Goal: Task Accomplishment & Management: Manage account settings

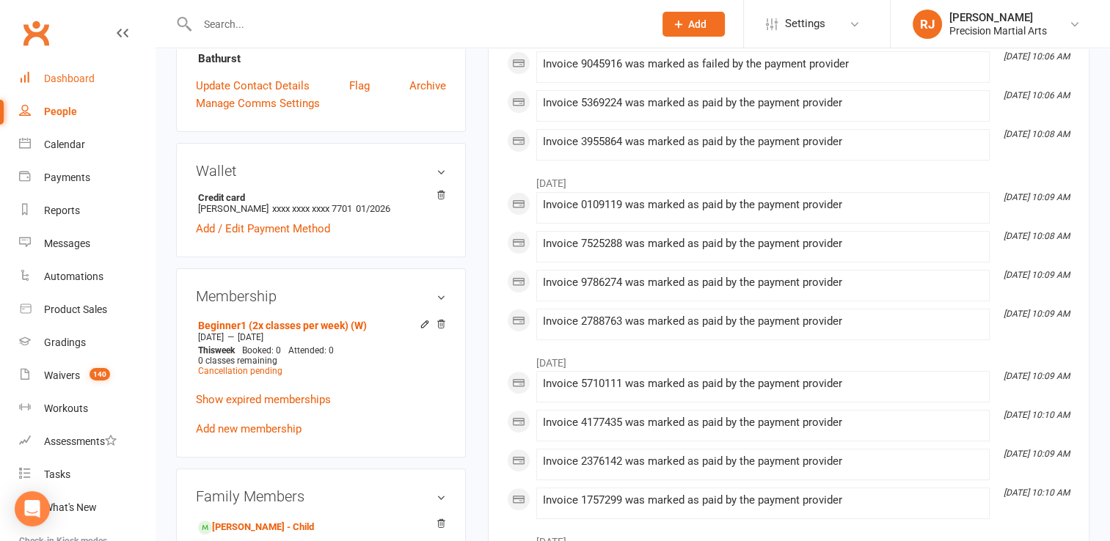
click at [87, 81] on div "Dashboard" at bounding box center [69, 79] width 51 height 12
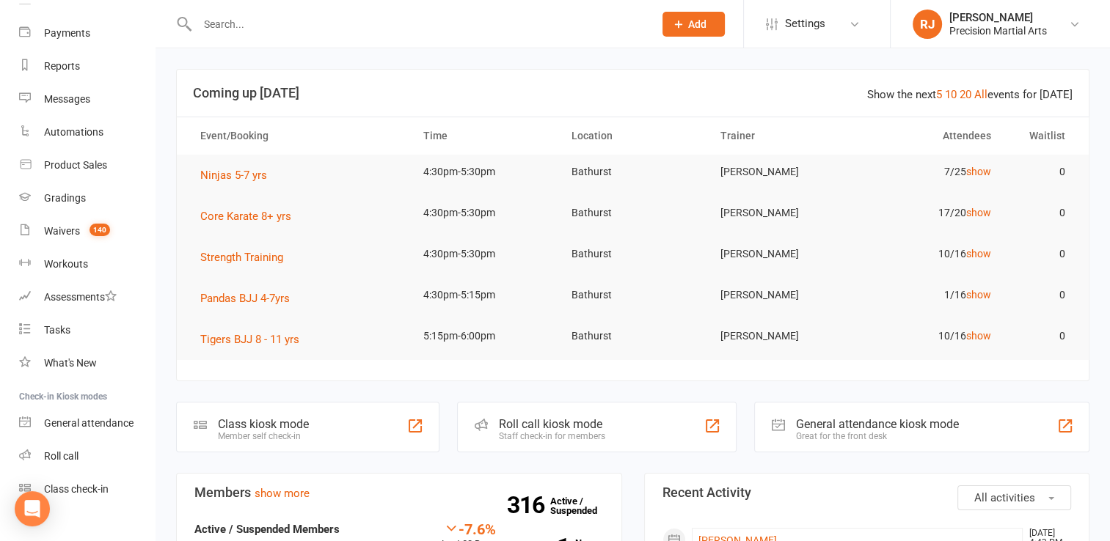
scroll to position [146, 0]
click at [76, 450] on div "Roll call" at bounding box center [61, 455] width 34 height 12
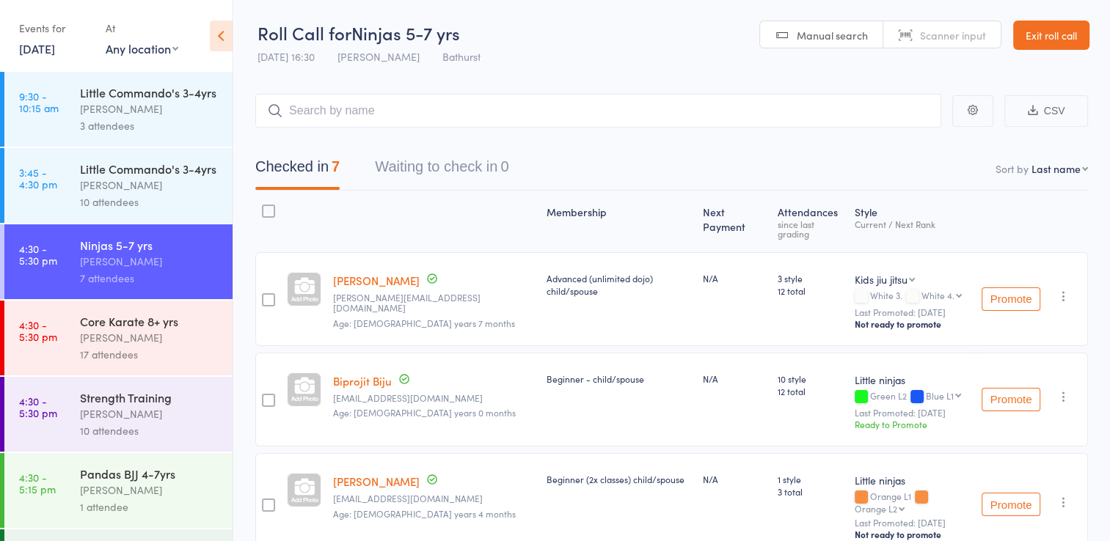
click at [1031, 40] on link "Exit roll call" at bounding box center [1051, 35] width 76 height 29
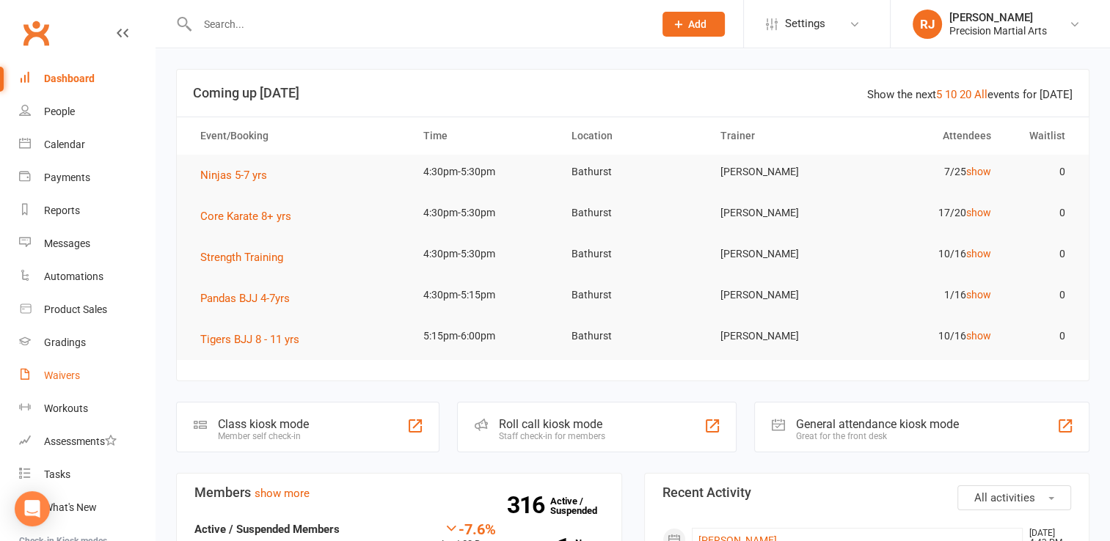
click at [76, 372] on div "Waivers" at bounding box center [62, 376] width 36 height 12
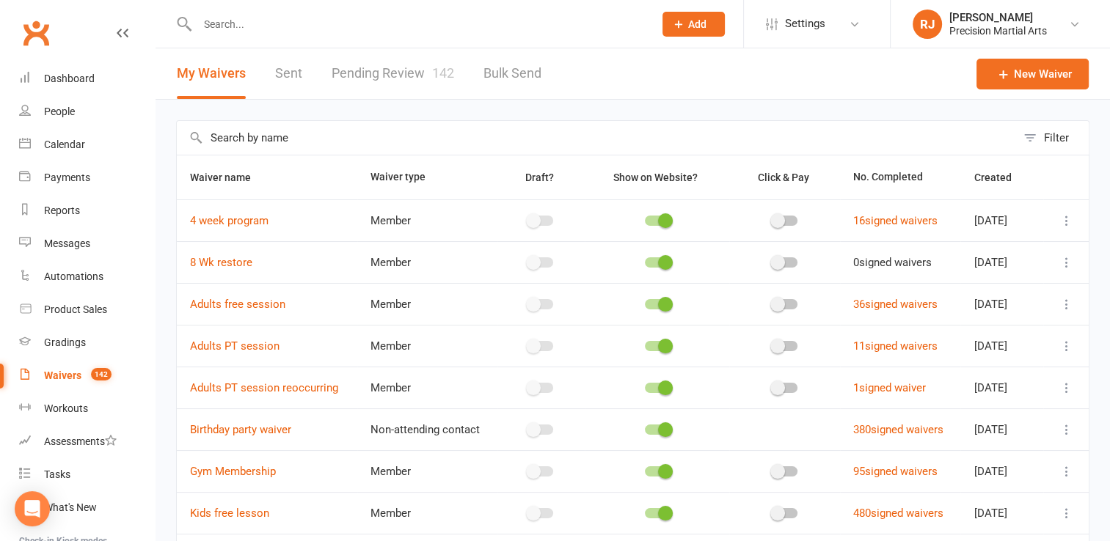
click at [395, 71] on link "Pending Review 142" at bounding box center [393, 73] width 123 height 51
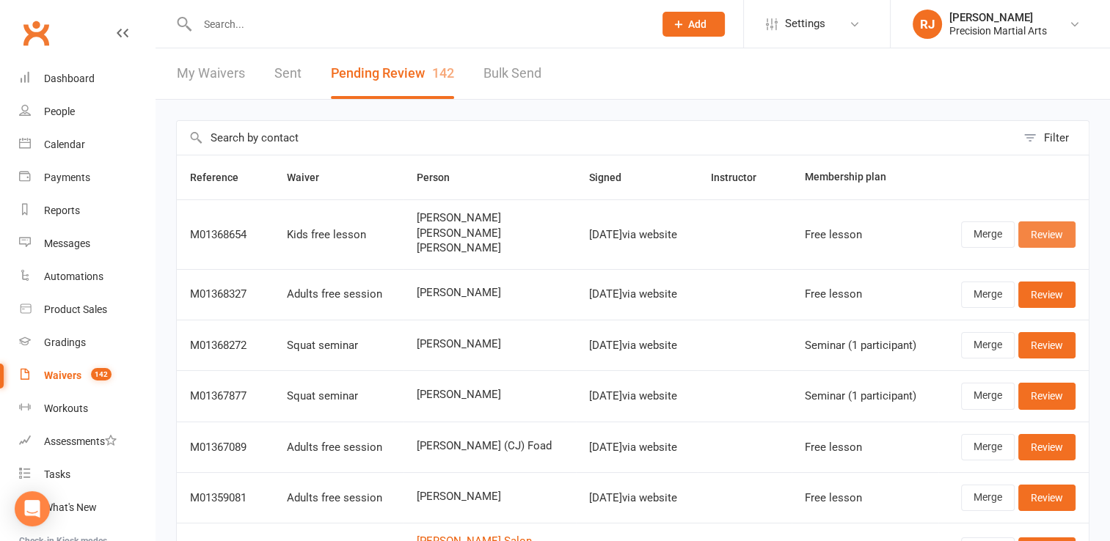
click at [1040, 236] on link "Review" at bounding box center [1046, 235] width 57 height 26
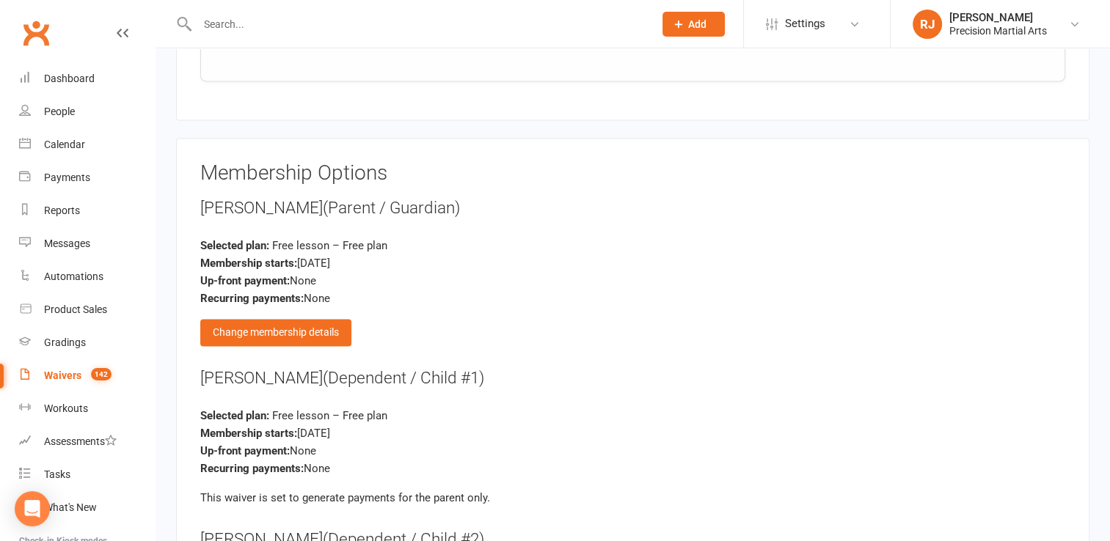
scroll to position [2726, 0]
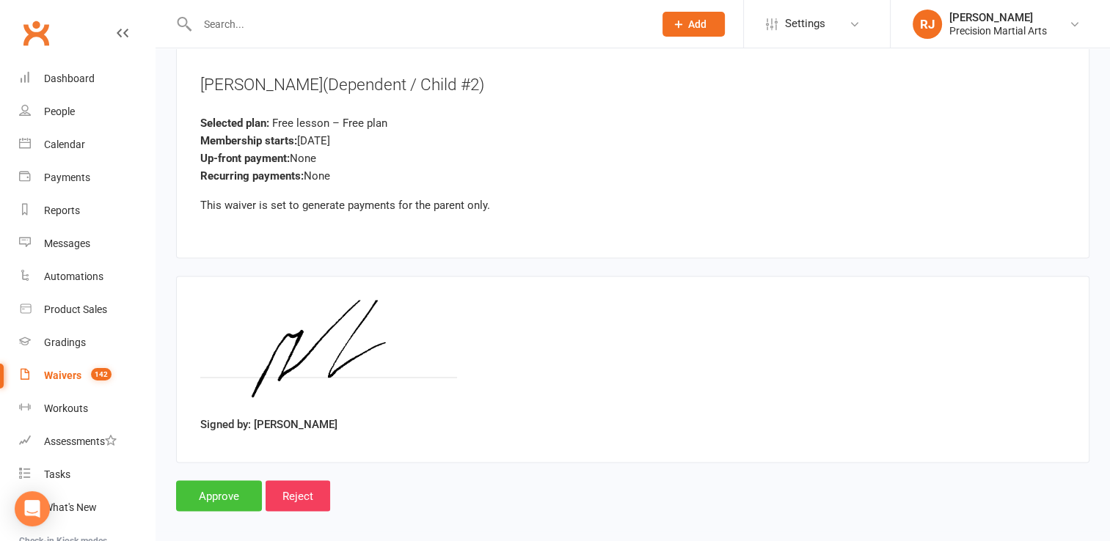
click at [219, 481] on input "Approve" at bounding box center [219, 496] width 86 height 31
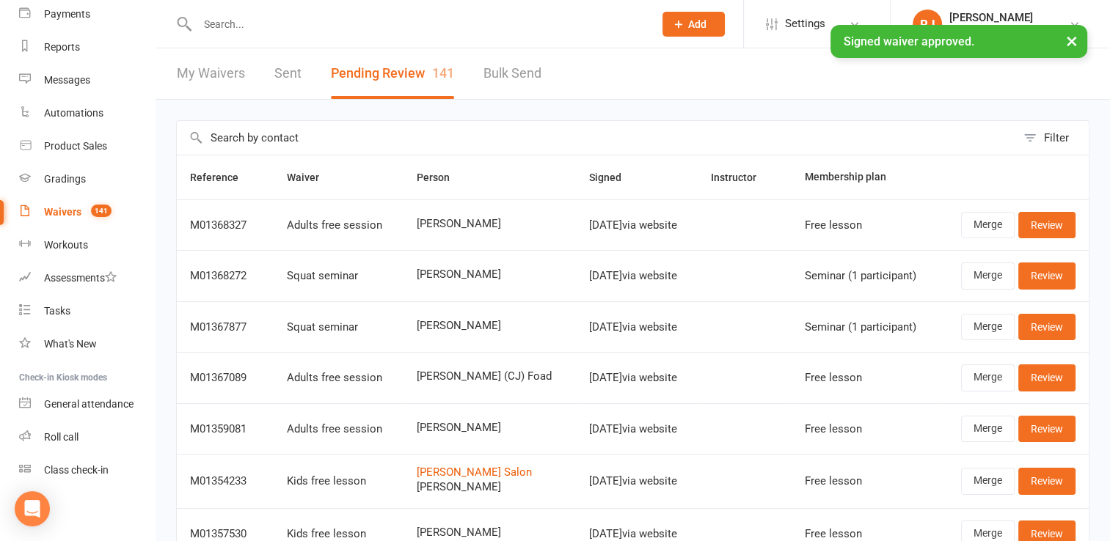
scroll to position [164, 0]
click at [72, 439] on div "Roll call" at bounding box center [61, 437] width 34 height 12
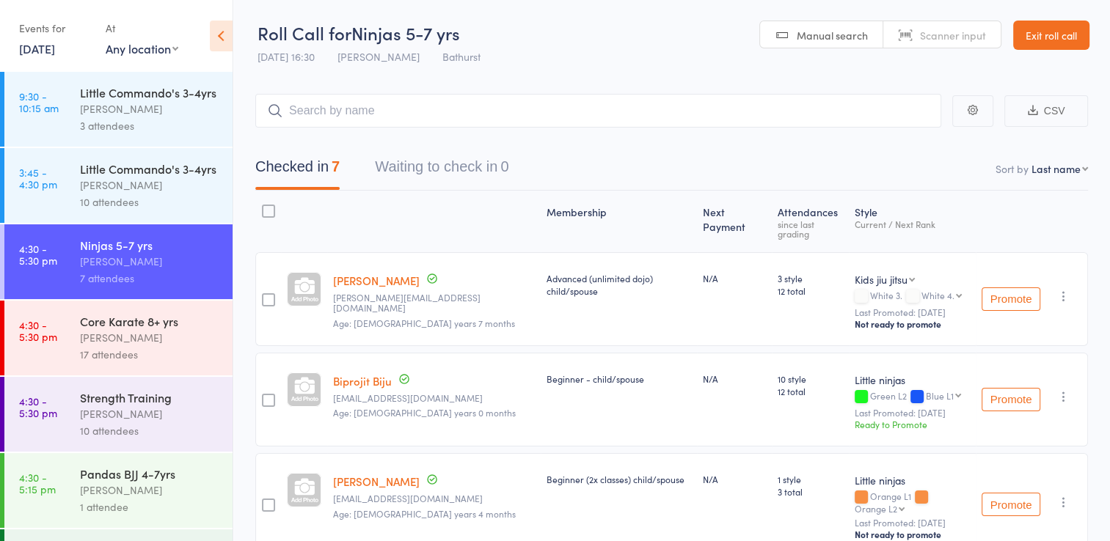
click at [343, 110] on input "search" at bounding box center [598, 111] width 686 height 34
click at [129, 482] on div "Pandas BJJ 4-7yrs" at bounding box center [150, 474] width 140 height 16
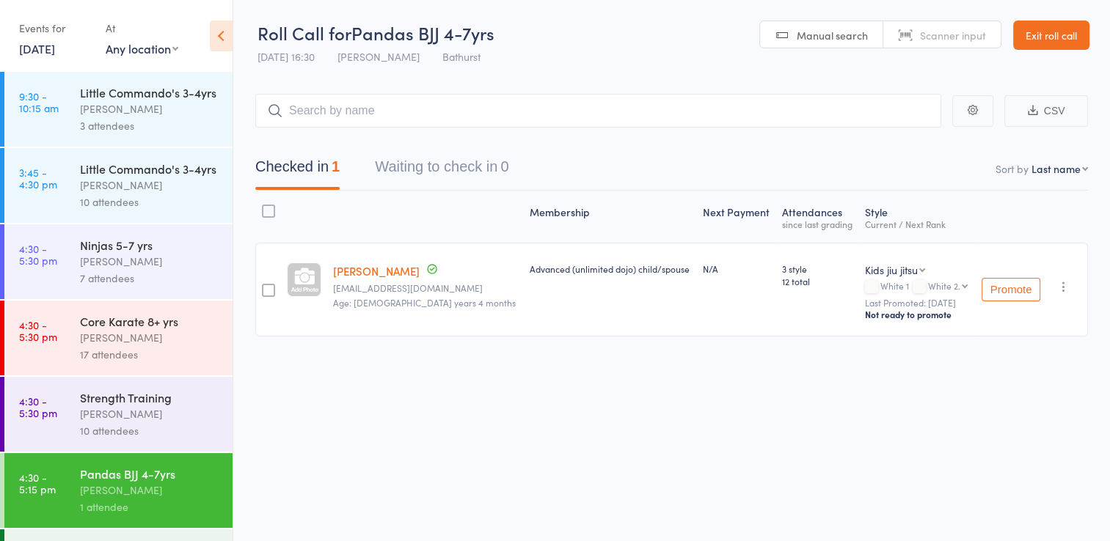
click at [332, 113] on input "search" at bounding box center [598, 111] width 686 height 34
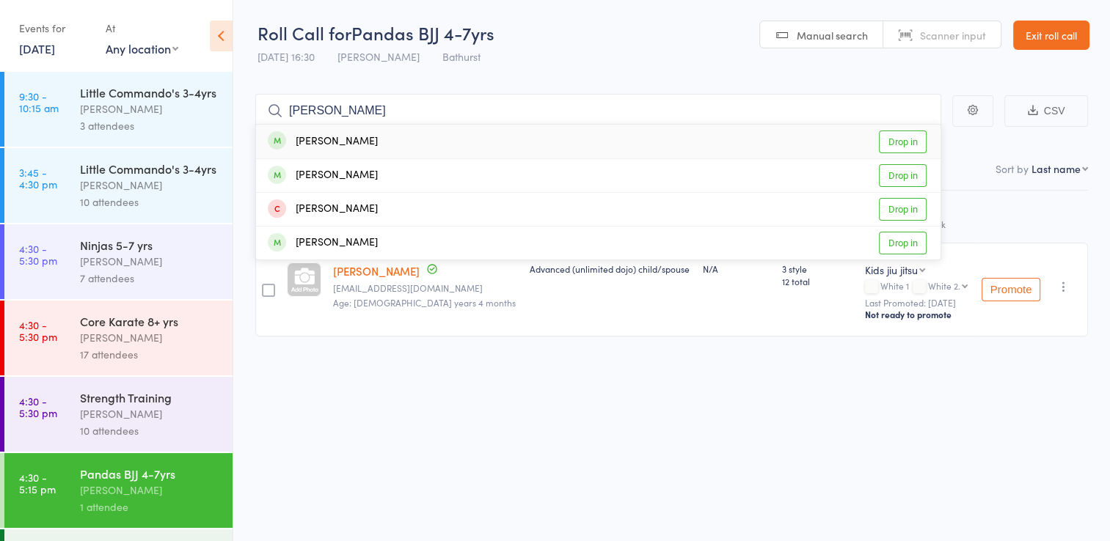
type input "Aurelia"
click at [903, 131] on link "Drop in" at bounding box center [903, 142] width 48 height 23
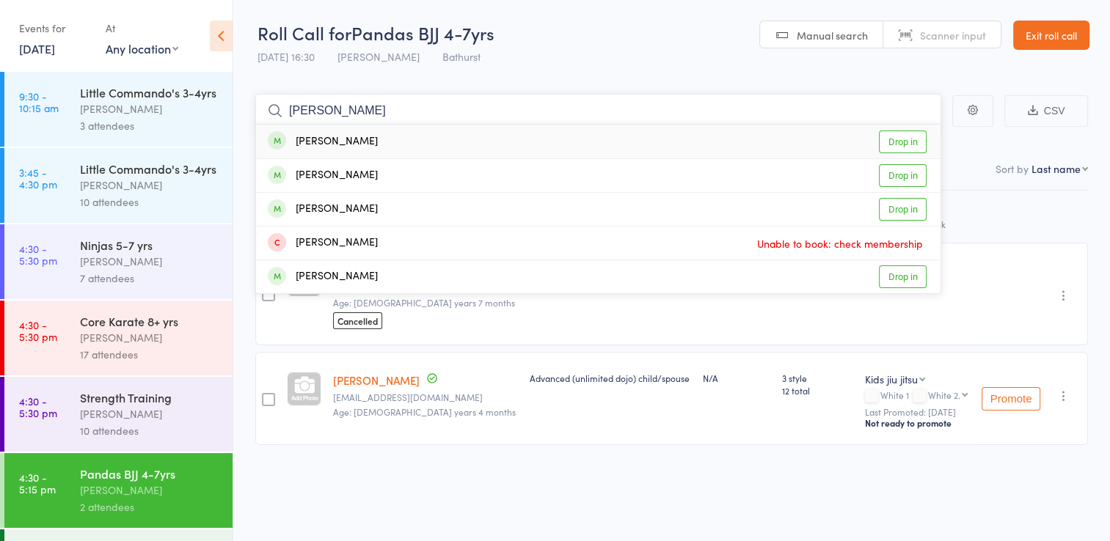
type input "elijah"
click at [901, 141] on link "Drop in" at bounding box center [903, 142] width 48 height 23
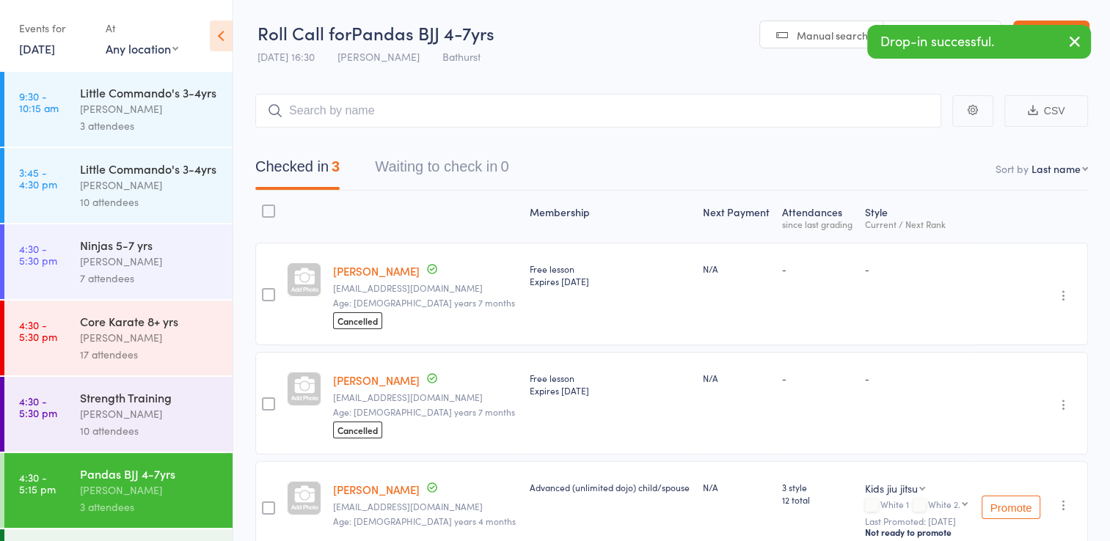
click at [1070, 46] on icon "button" at bounding box center [1075, 41] width 18 height 18
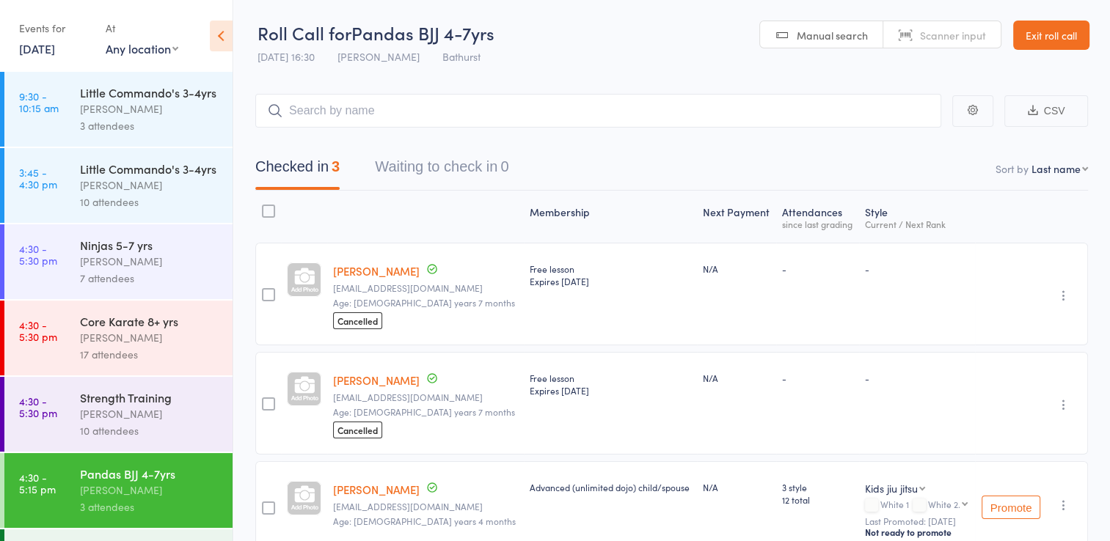
click at [1057, 24] on link "Exit roll call" at bounding box center [1051, 35] width 76 height 29
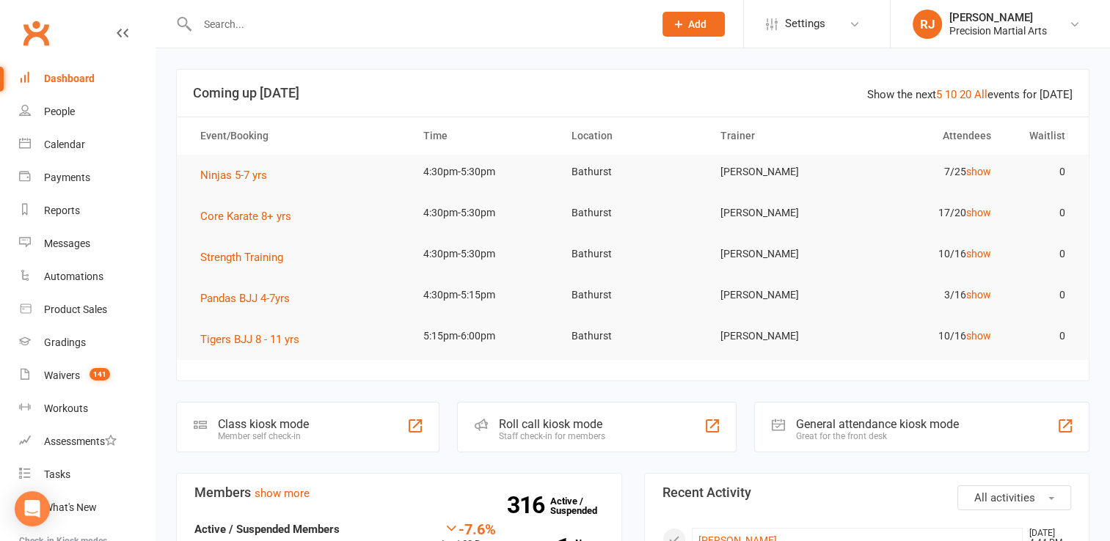
click at [87, 76] on div "Dashboard" at bounding box center [69, 79] width 51 height 12
click at [88, 376] on count-badge "141" at bounding box center [96, 376] width 28 height 12
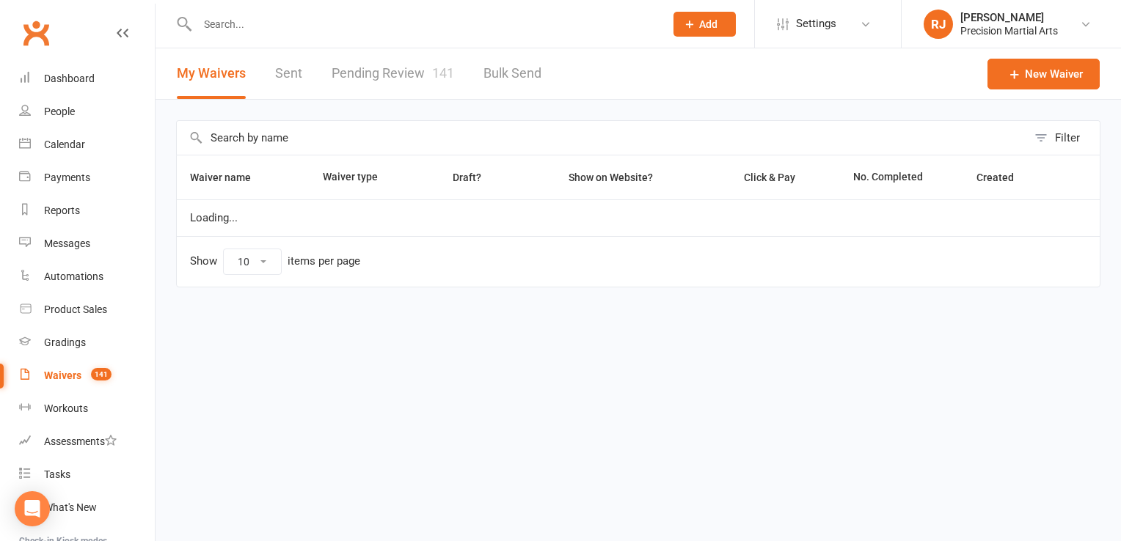
click at [402, 80] on link "Pending Review 141" at bounding box center [393, 73] width 123 height 51
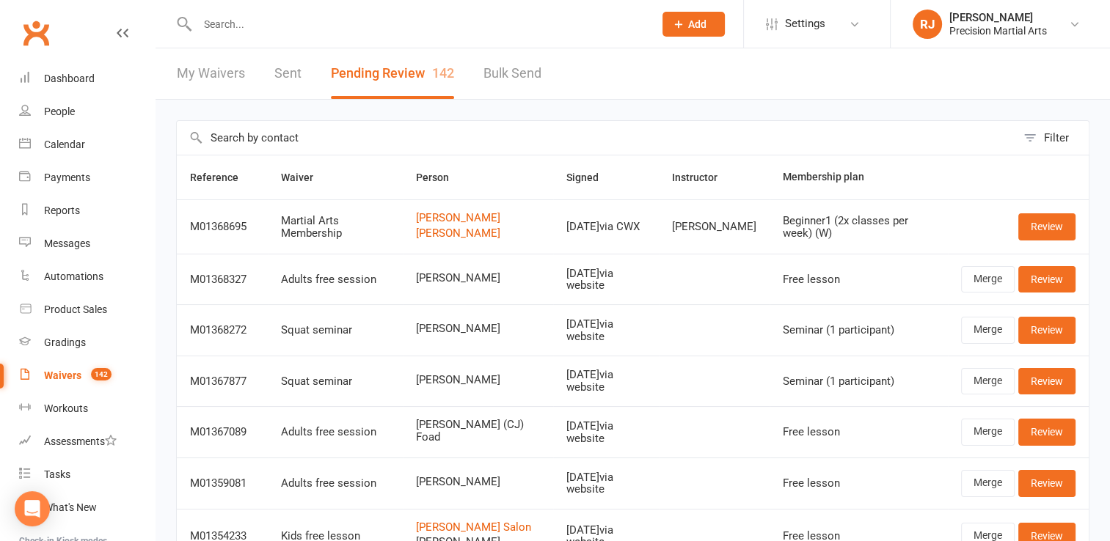
click at [1045, 244] on td "Review" at bounding box center [1018, 227] width 141 height 54
click at [1042, 235] on link "Review" at bounding box center [1046, 226] width 57 height 26
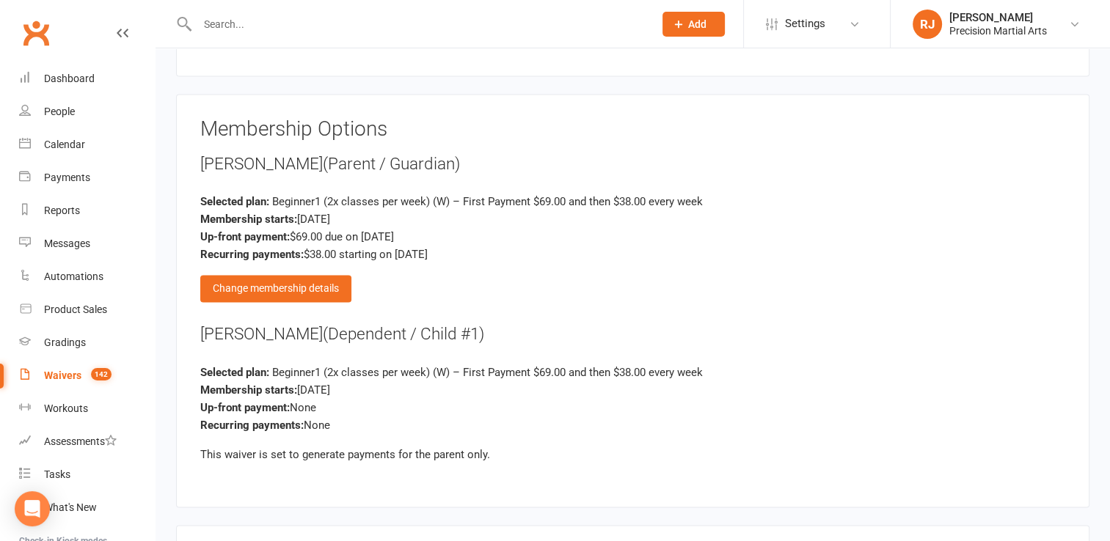
scroll to position [2410, 0]
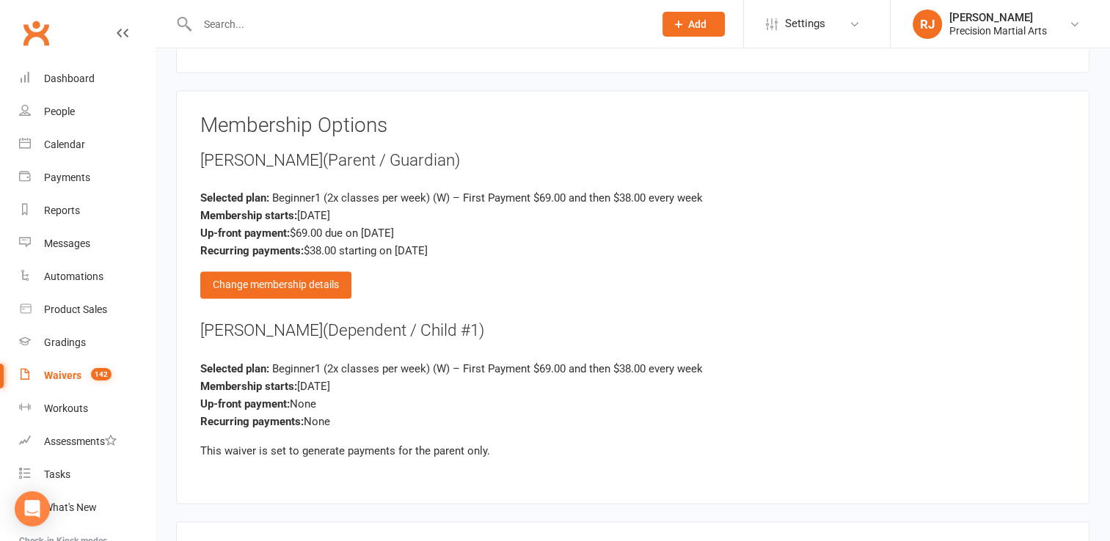
click at [326, 293] on div "Membership Options Oma Ozurumba (Parent / Guardian) Selected plan: Beginner1 (2…" at bounding box center [632, 296] width 865 height 365
click at [323, 285] on div "Change membership details" at bounding box center [275, 284] width 151 height 26
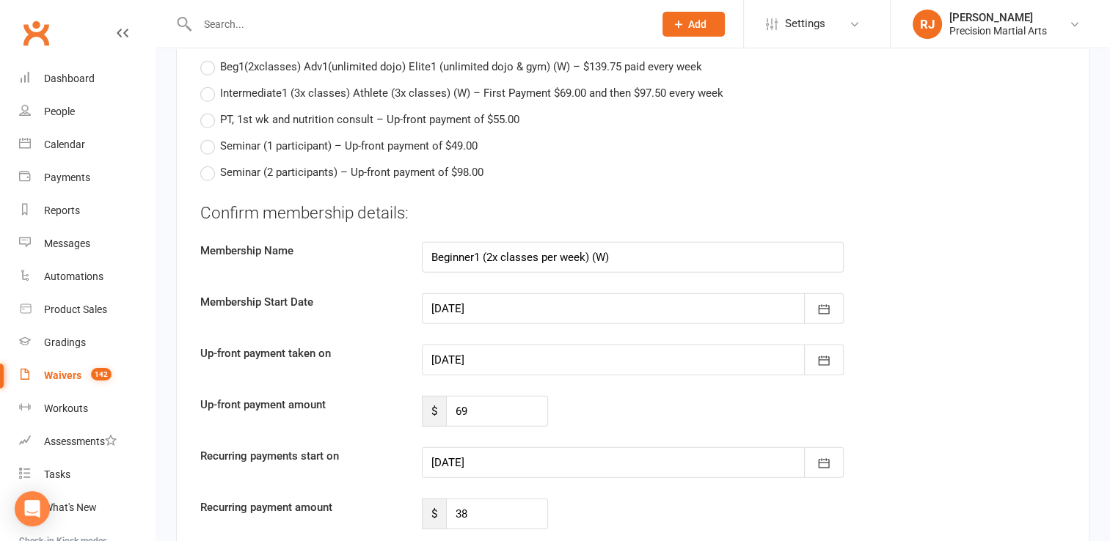
scroll to position [4268, 0]
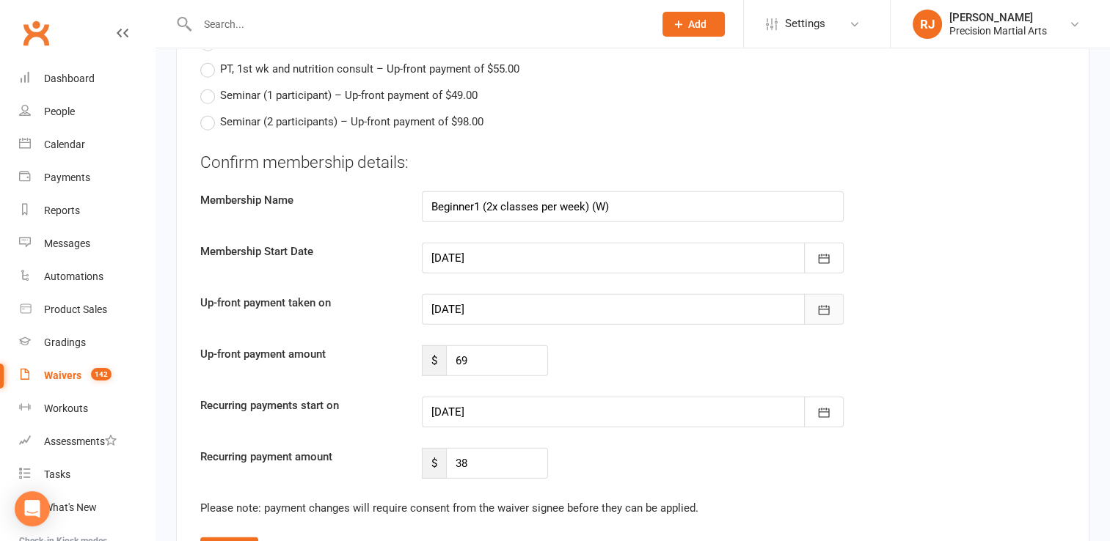
click at [828, 303] on icon "button" at bounding box center [824, 310] width 15 height 15
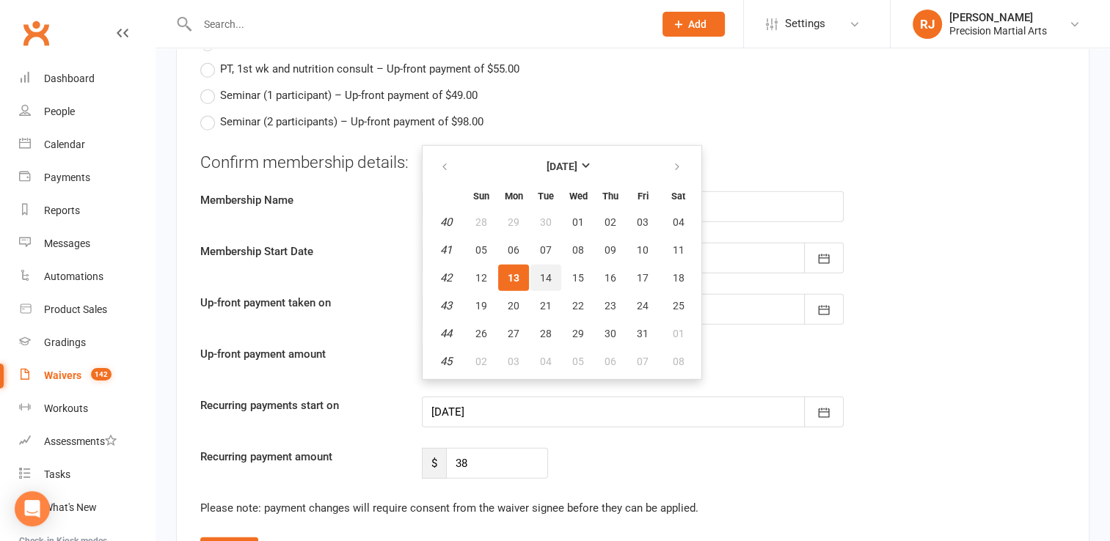
click at [543, 272] on span "14" at bounding box center [546, 278] width 12 height 12
type input "14 Oct 2025"
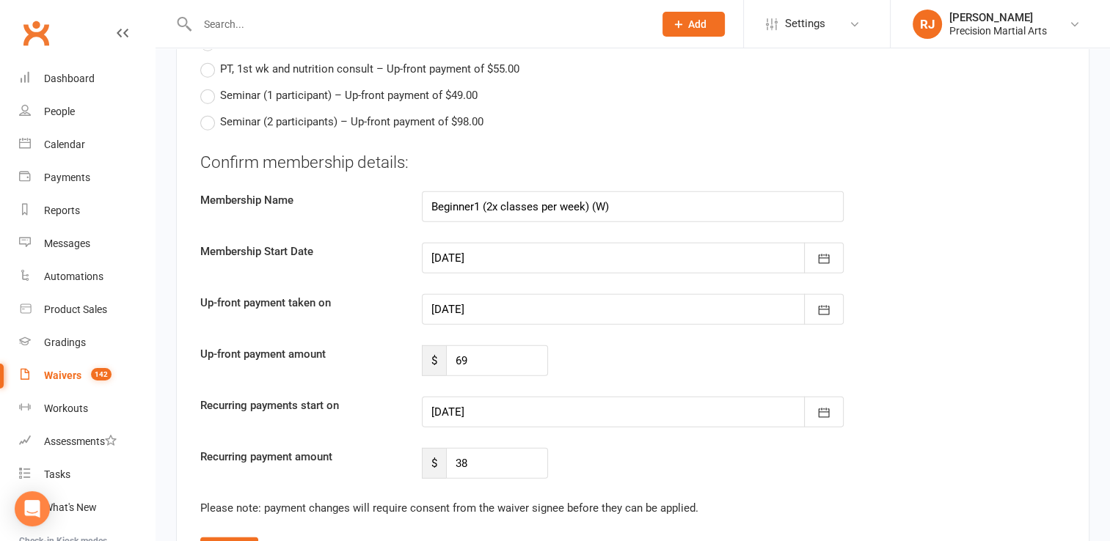
click at [568, 346] on div "Up-front payment amount $ 69" at bounding box center [632, 361] width 887 height 31
click at [566, 401] on div at bounding box center [633, 412] width 422 height 31
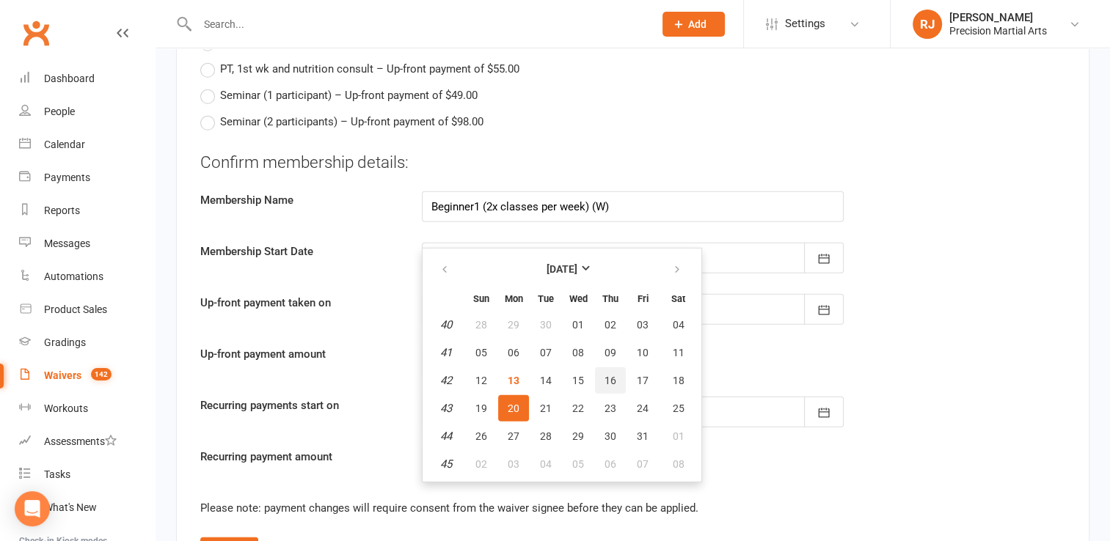
click at [605, 375] on span "16" at bounding box center [611, 381] width 12 height 12
type input "[DATE]"
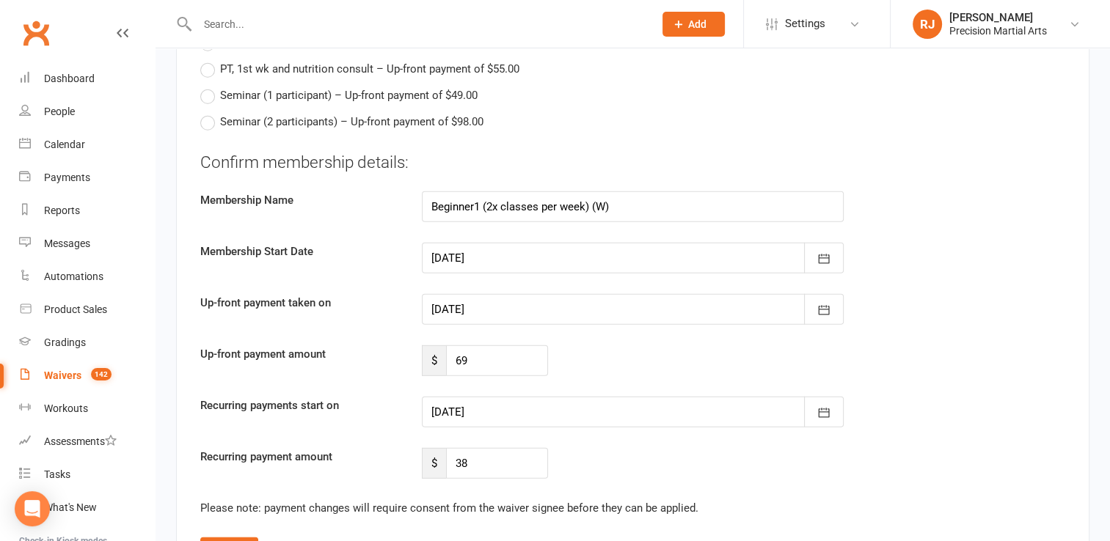
click at [450, 409] on div at bounding box center [633, 412] width 422 height 31
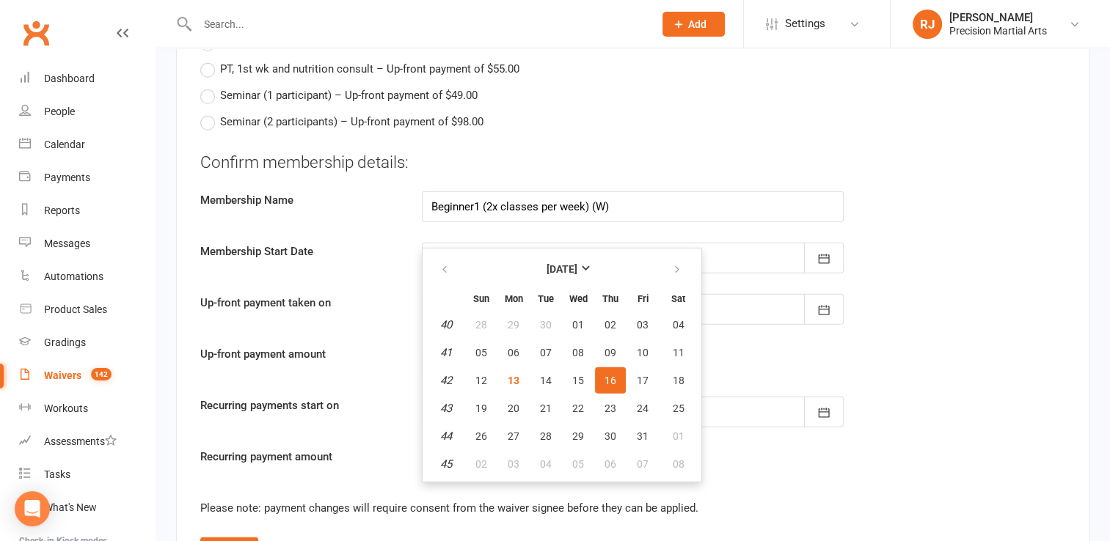
click at [613, 375] on span "16" at bounding box center [611, 381] width 12 height 12
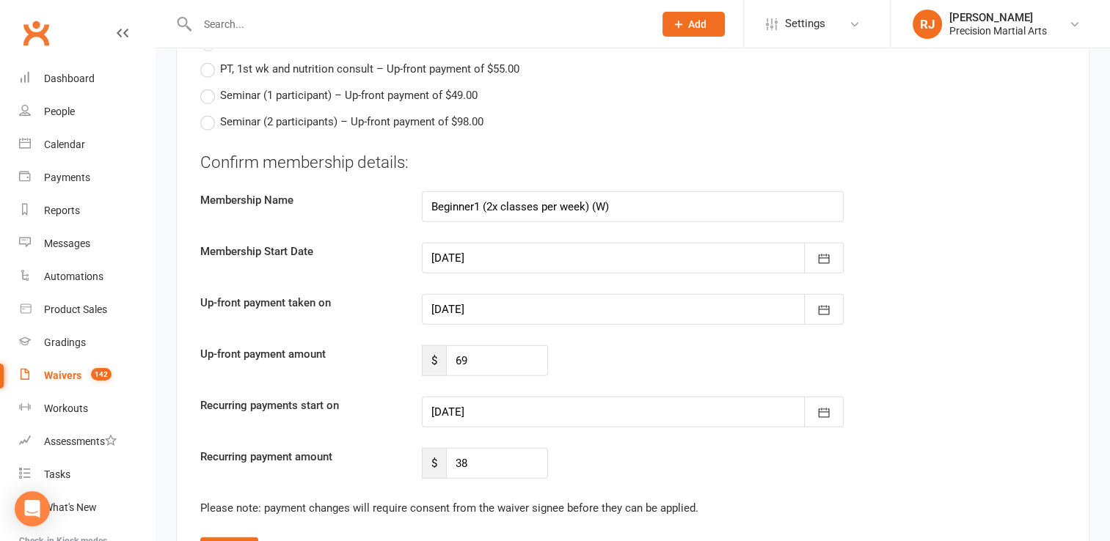
click at [315, 467] on div "Recurring payment amount $ 38" at bounding box center [632, 463] width 887 height 31
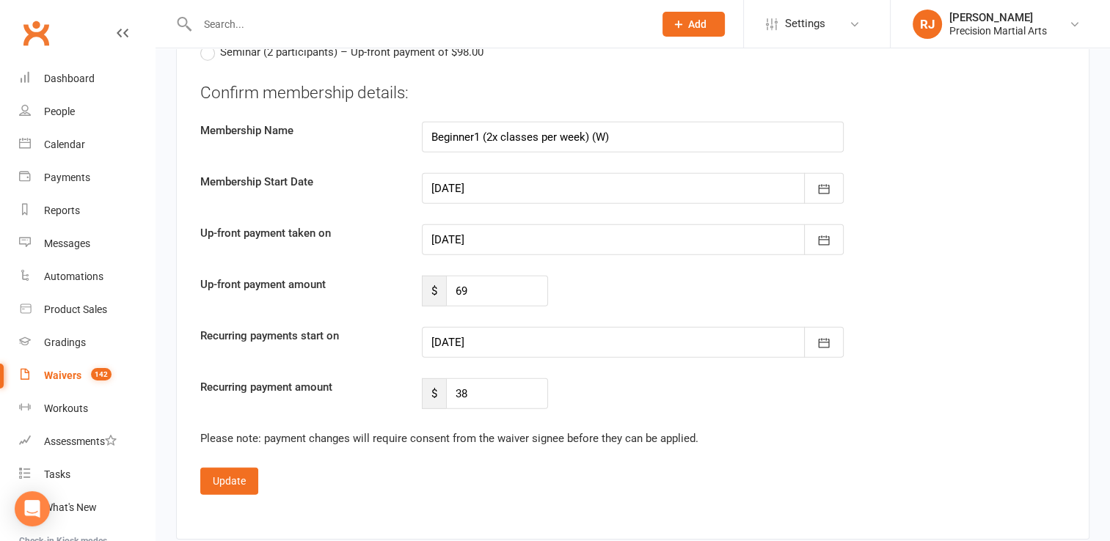
scroll to position [4356, 0]
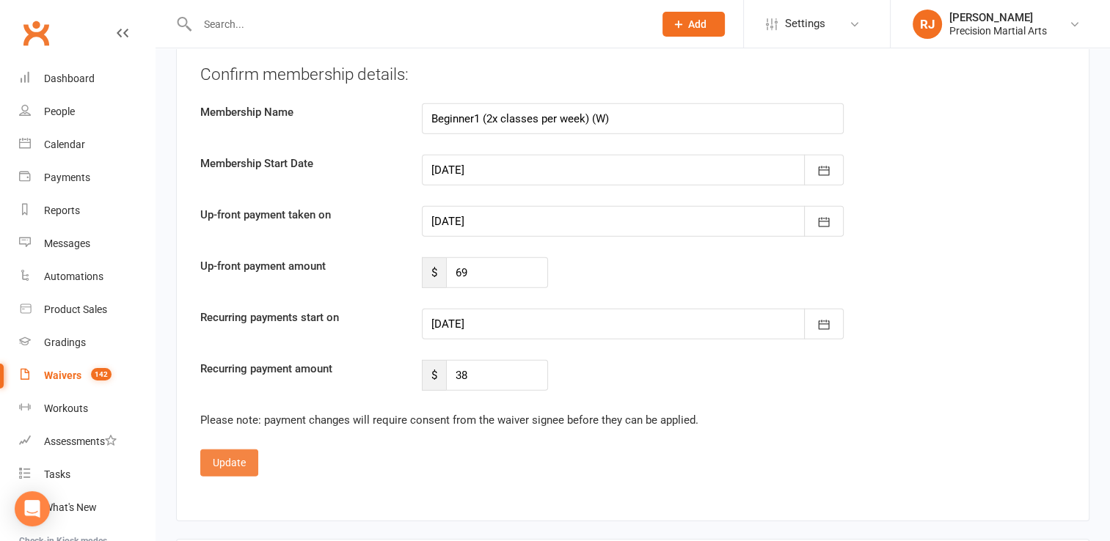
click at [227, 456] on button "Update" at bounding box center [229, 463] width 58 height 26
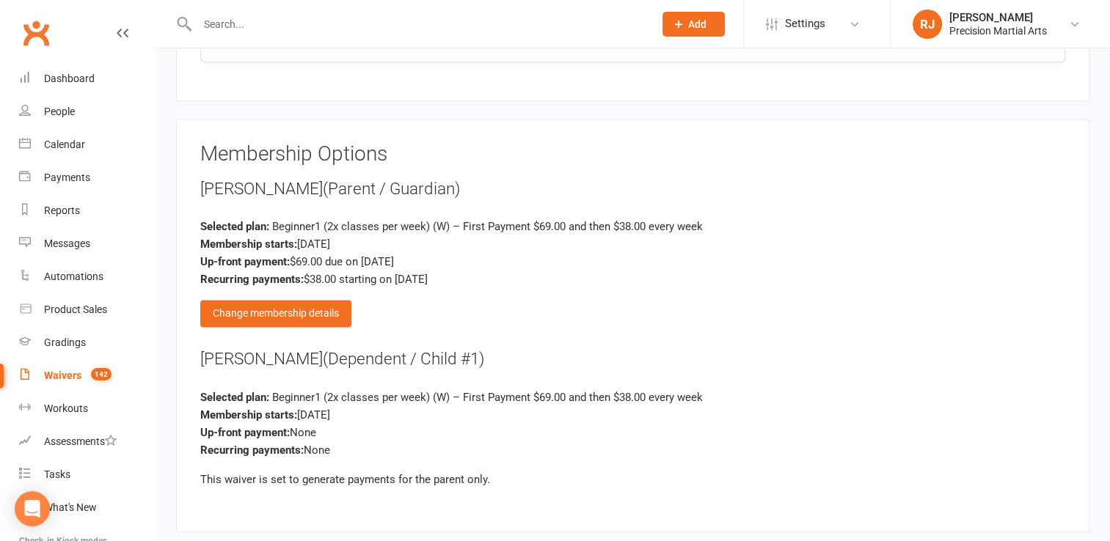
scroll to position [2389, 0]
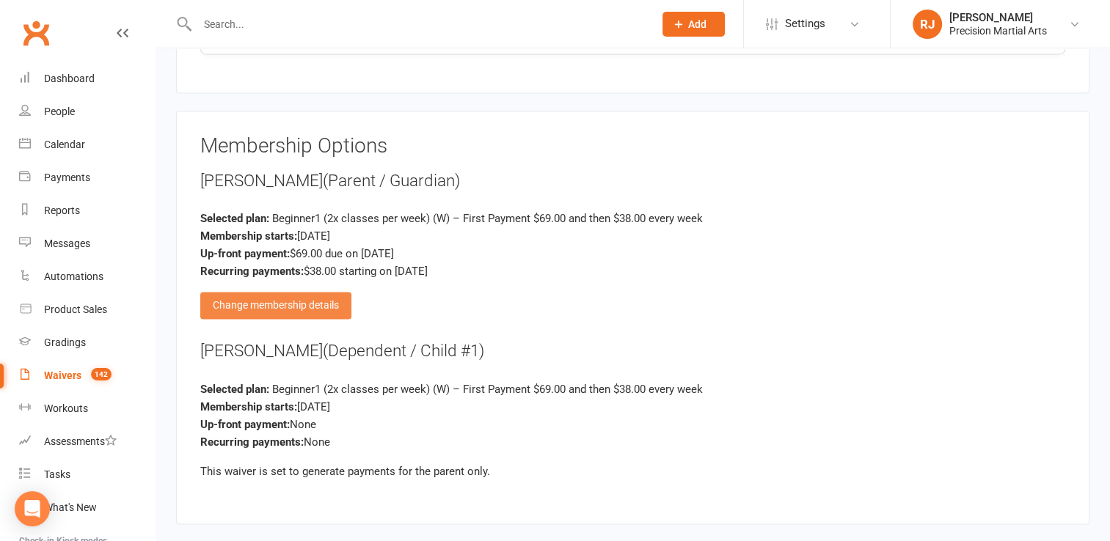
click at [291, 296] on div "Change membership details" at bounding box center [275, 305] width 151 height 26
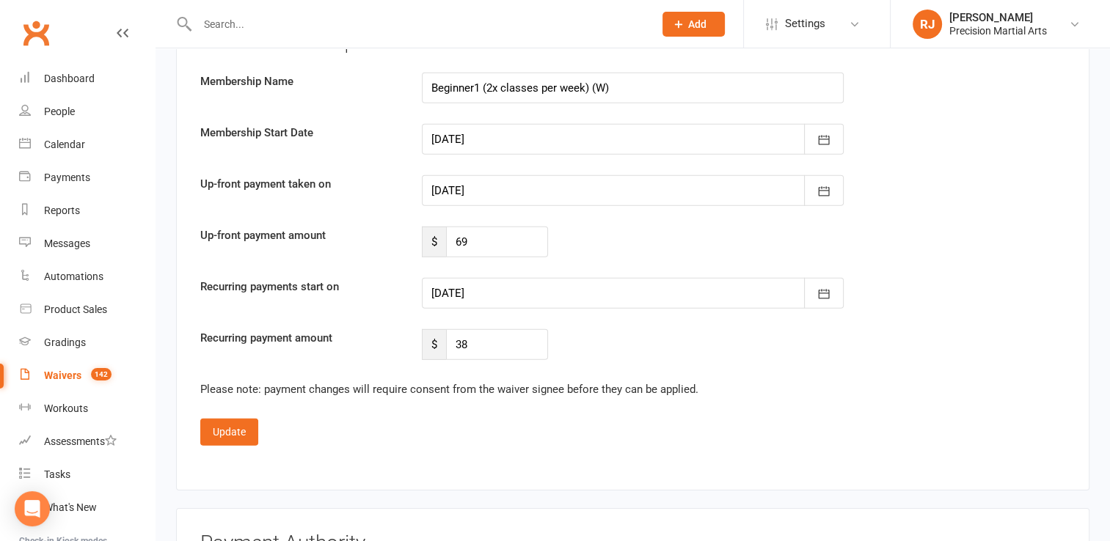
scroll to position [4381, 0]
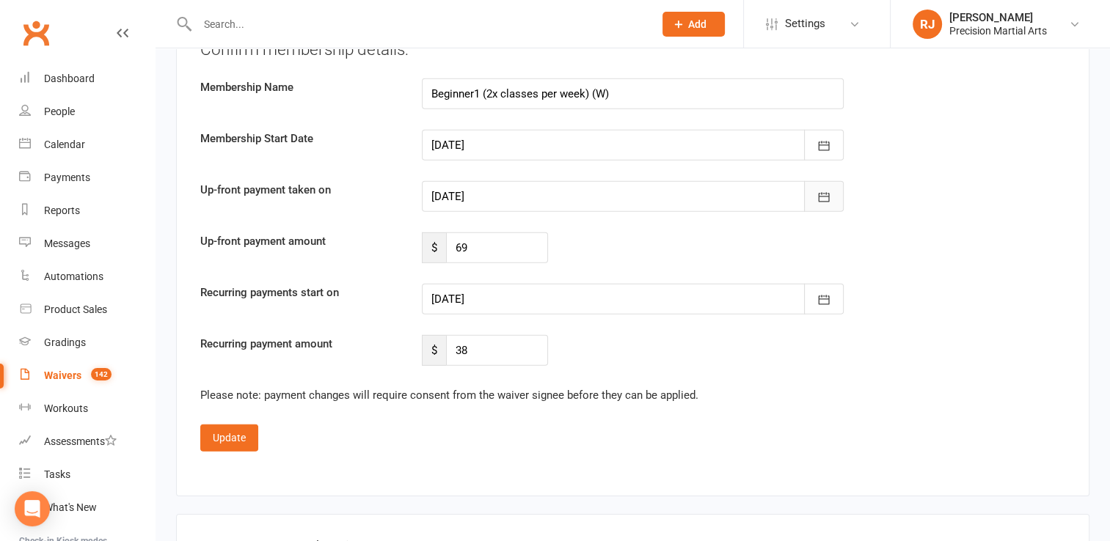
click at [830, 181] on button "button" at bounding box center [824, 196] width 40 height 31
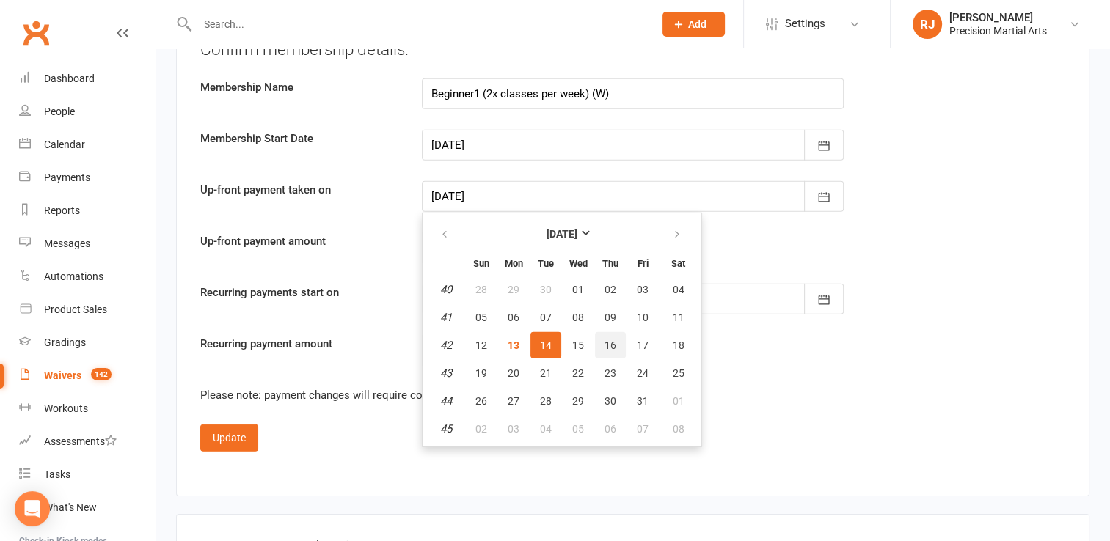
click at [614, 341] on button "16" at bounding box center [610, 345] width 31 height 26
type input "[DATE]"
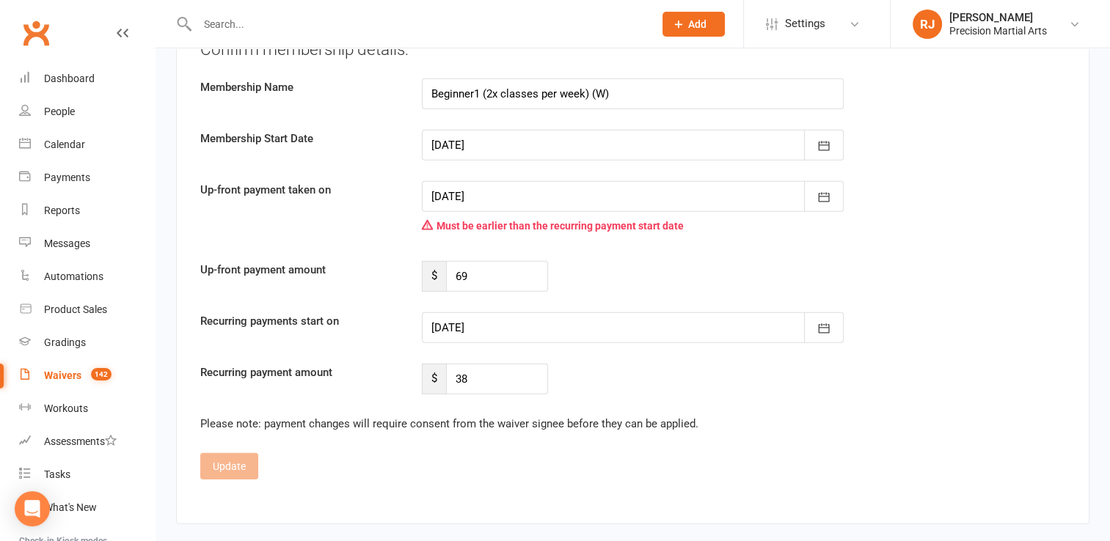
click at [552, 324] on div at bounding box center [633, 328] width 422 height 31
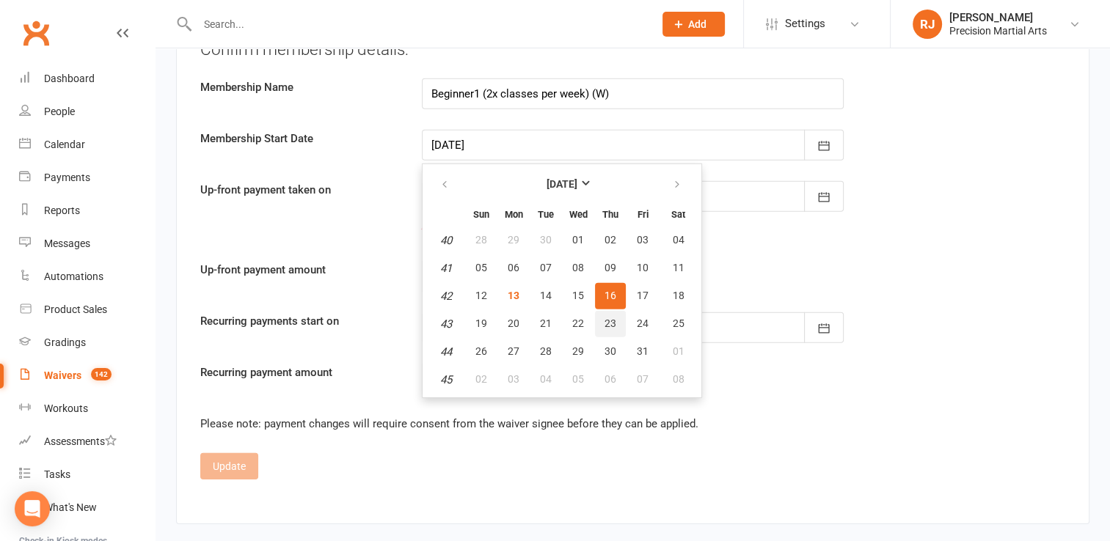
click at [605, 320] on button "23" at bounding box center [610, 324] width 31 height 26
type input "[DATE]"
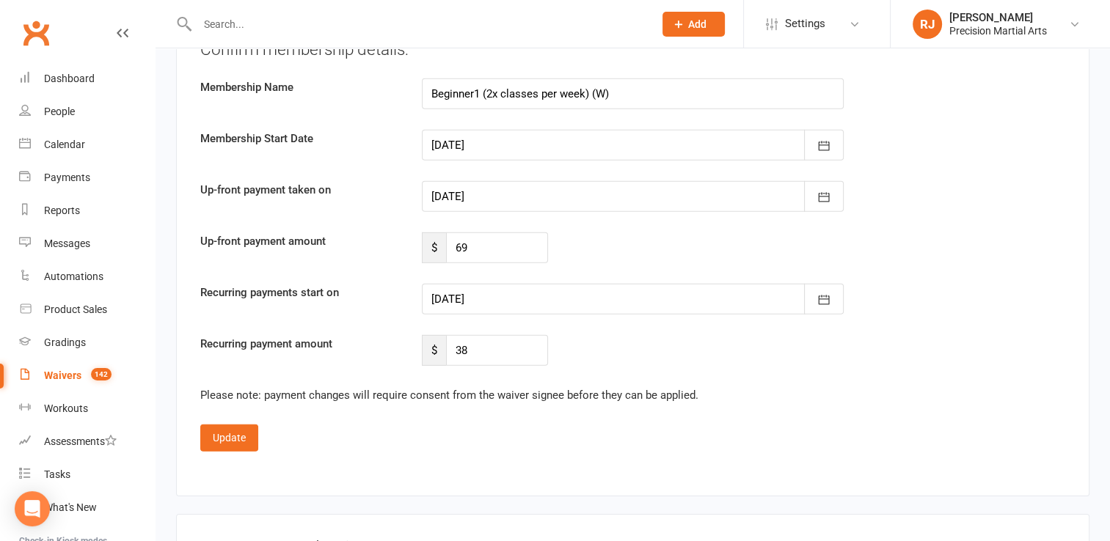
click at [646, 290] on div at bounding box center [633, 299] width 422 height 31
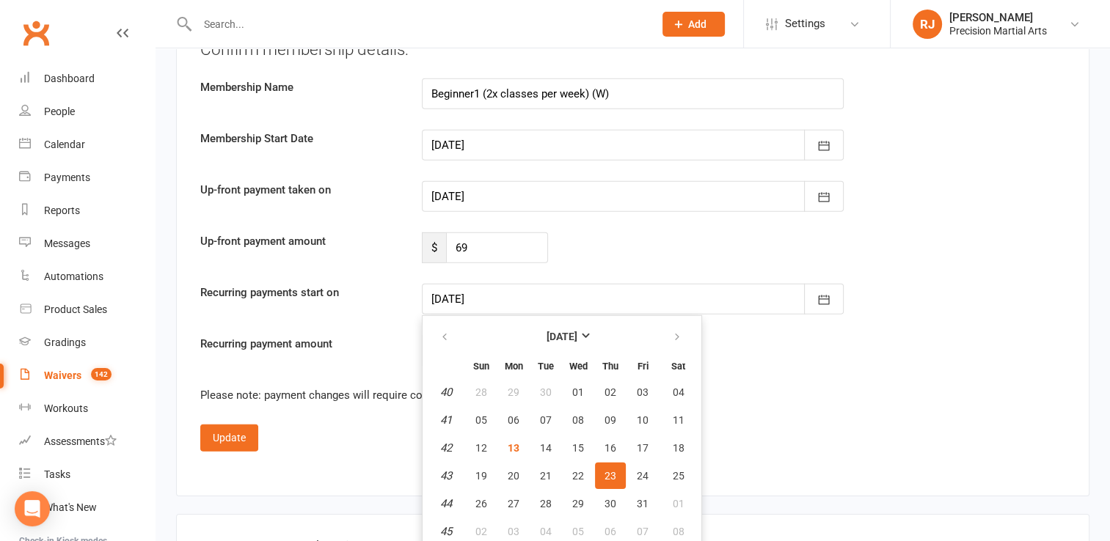
click at [607, 470] on span "23" at bounding box center [611, 476] width 12 height 12
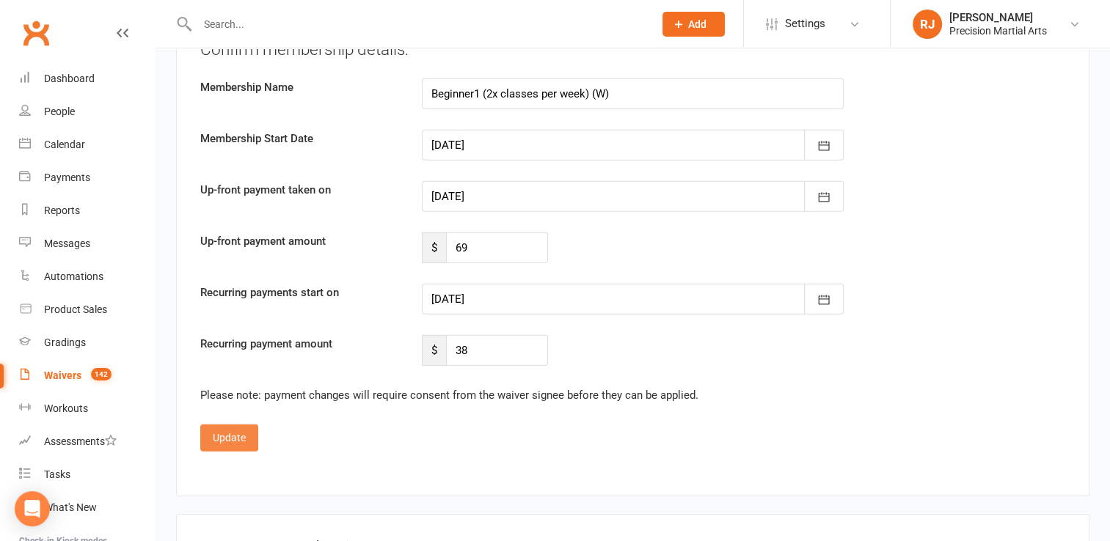
click at [230, 425] on button "Update" at bounding box center [229, 438] width 58 height 26
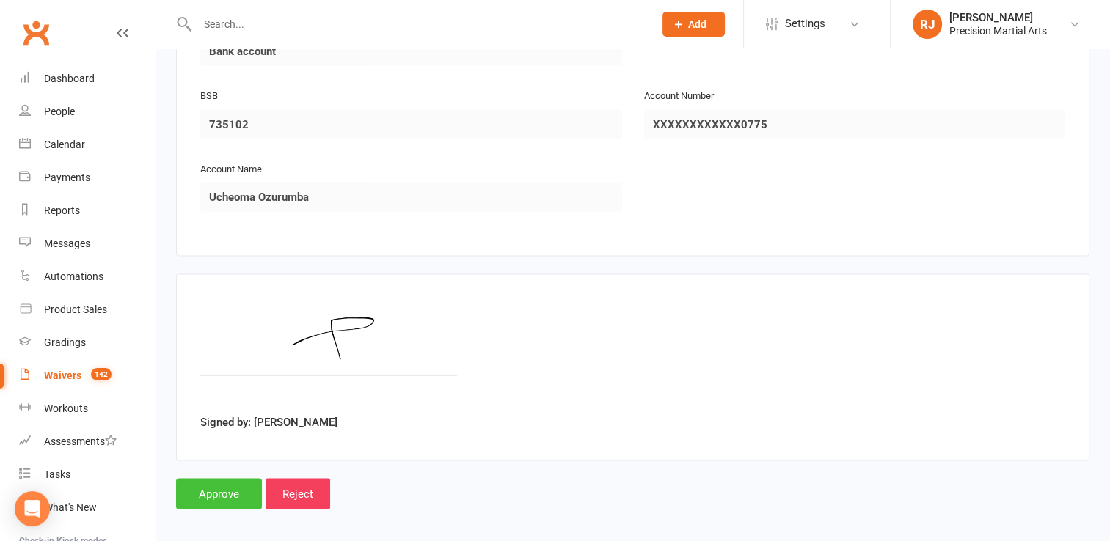
click at [226, 486] on input "Approve" at bounding box center [219, 494] width 86 height 31
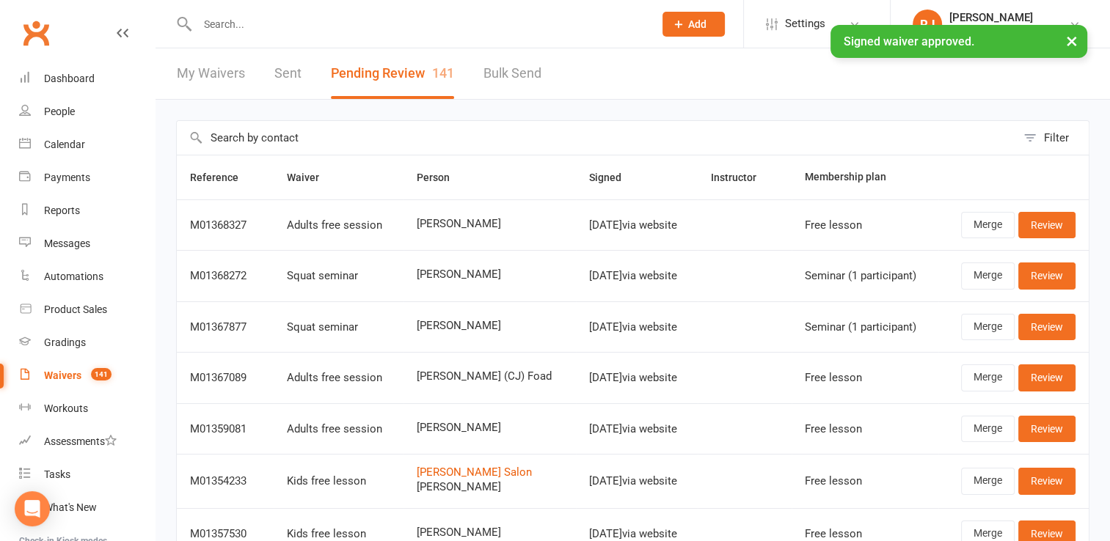
click at [228, 19] on input "text" at bounding box center [418, 24] width 450 height 21
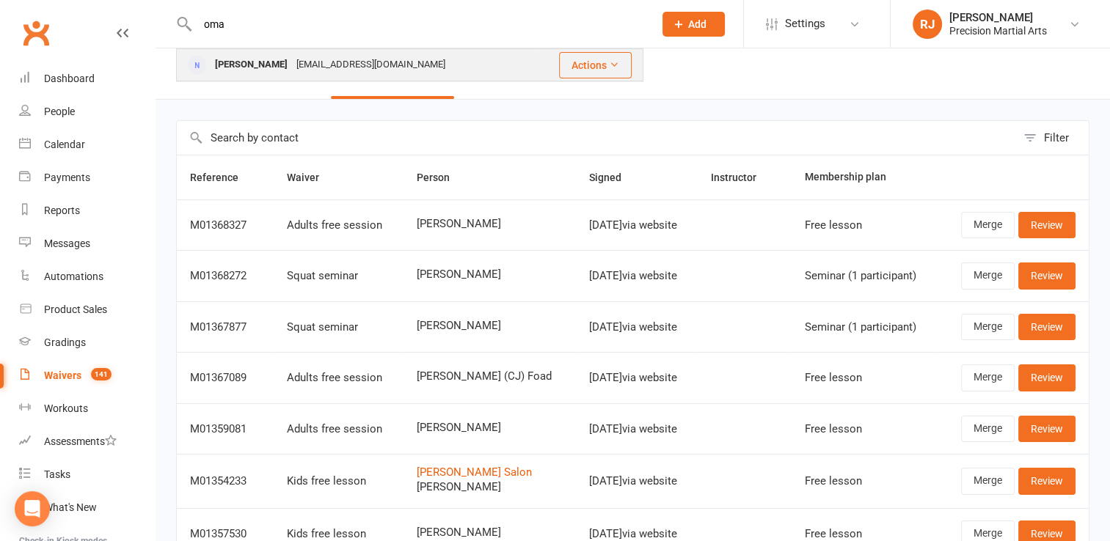
type input "oma"
click at [442, 63] on div "Oma Ozurumba Ndidiekeke@gmail.com" at bounding box center [356, 65] width 357 height 30
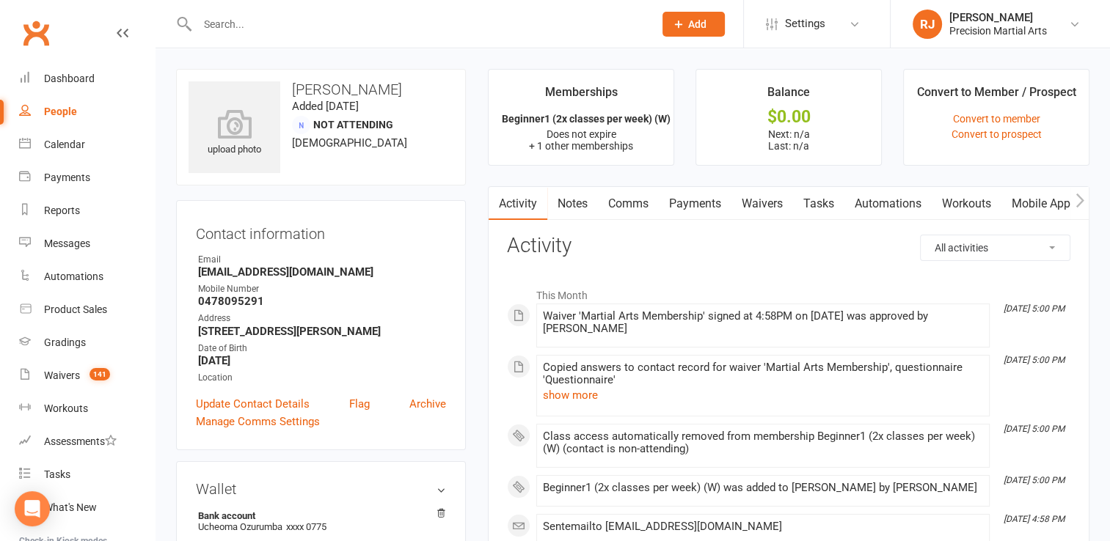
click at [1048, 204] on link "Mobile App" at bounding box center [1040, 204] width 79 height 34
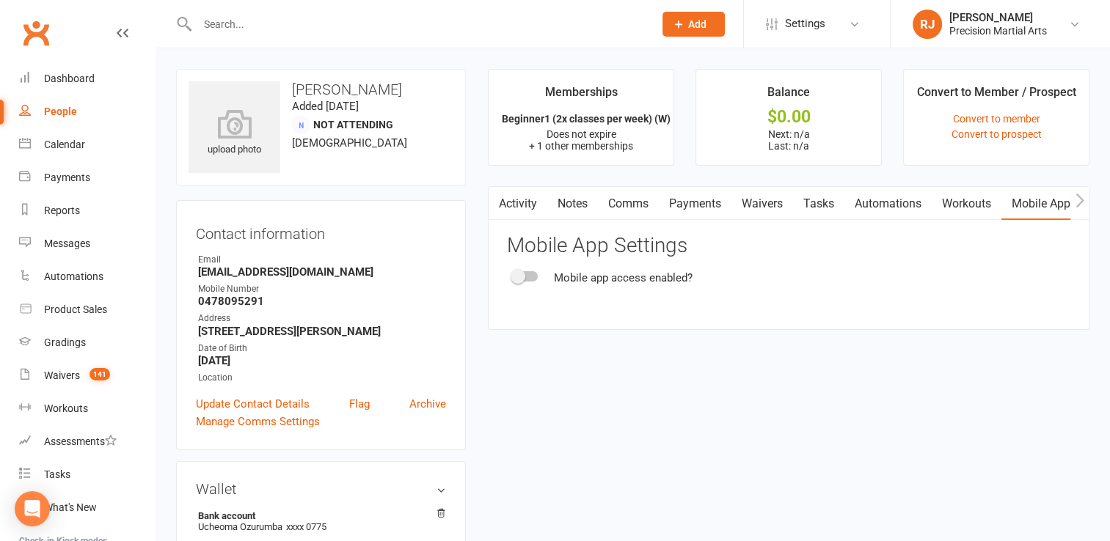
click at [534, 270] on div "Mobile app access enabled?" at bounding box center [788, 278] width 563 height 18
click at [523, 275] on span at bounding box center [518, 276] width 15 height 15
click at [513, 274] on input "checkbox" at bounding box center [513, 274] width 0 height 0
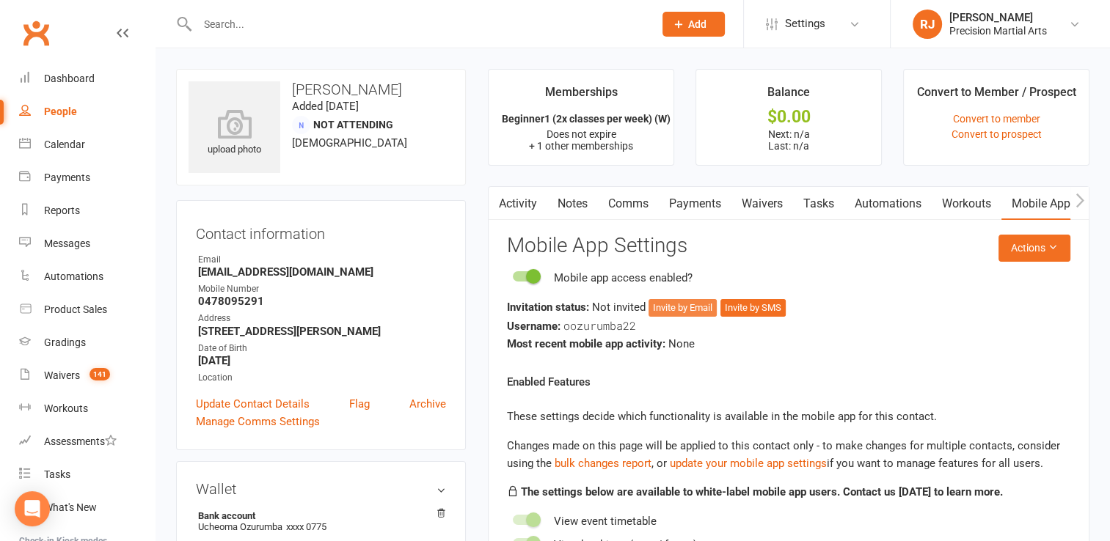
click at [693, 304] on button "Invite by Email" at bounding box center [683, 308] width 68 height 18
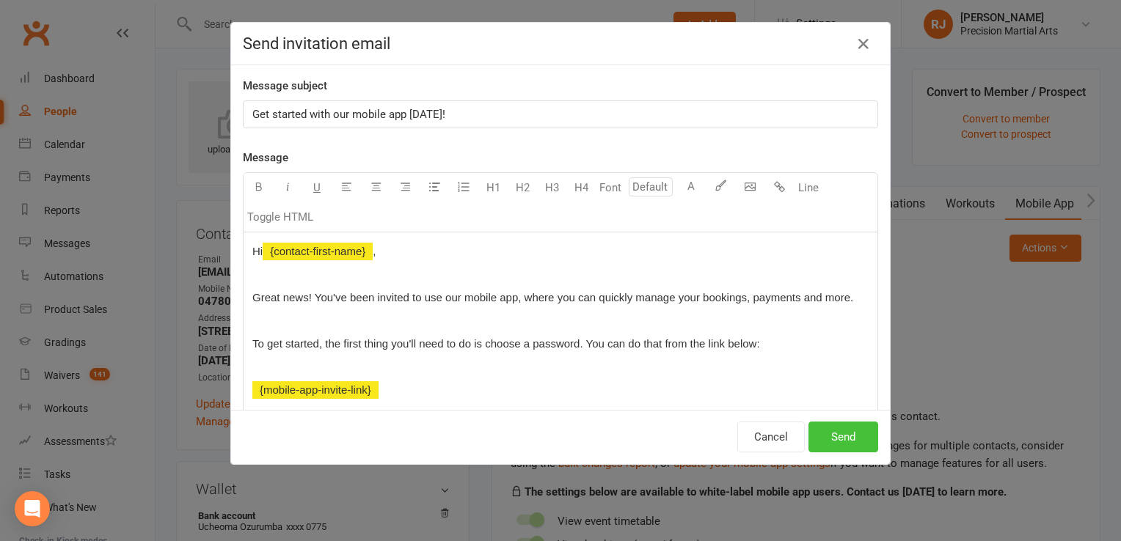
click at [844, 437] on button "Send" at bounding box center [843, 437] width 70 height 31
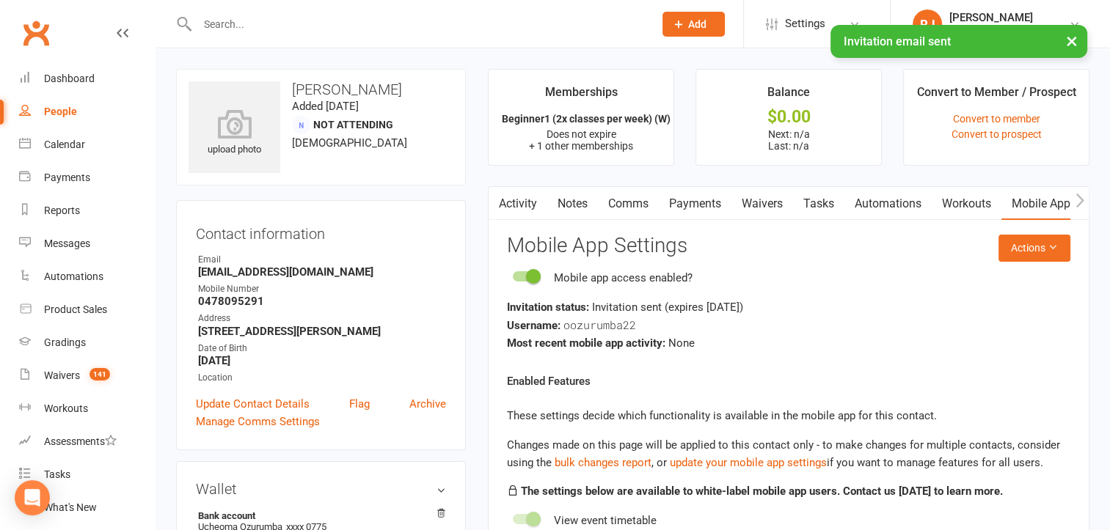
click at [766, 212] on link "Waivers" at bounding box center [762, 204] width 62 height 34
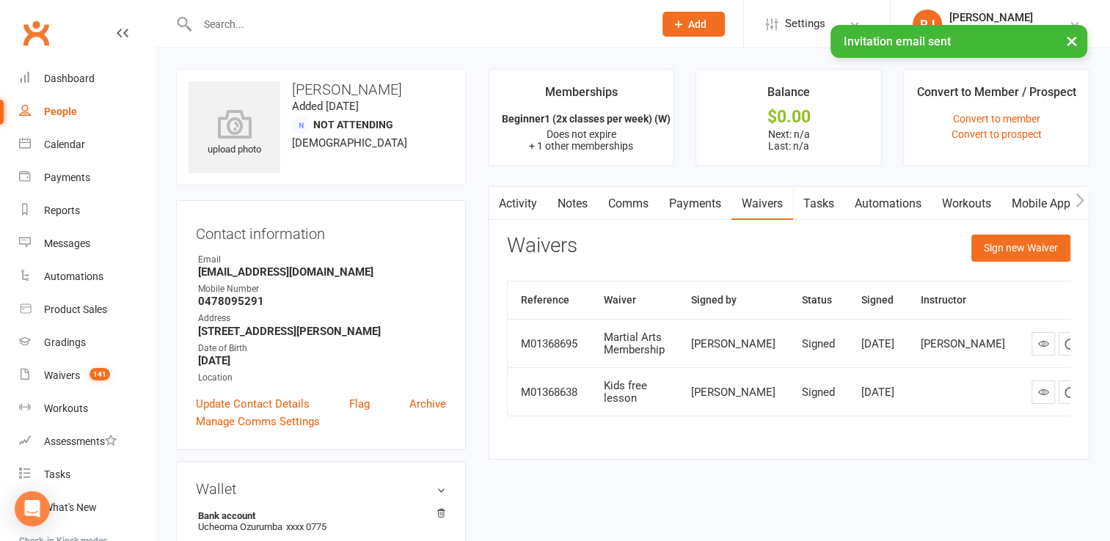
click at [693, 208] on link "Payments" at bounding box center [695, 204] width 73 height 34
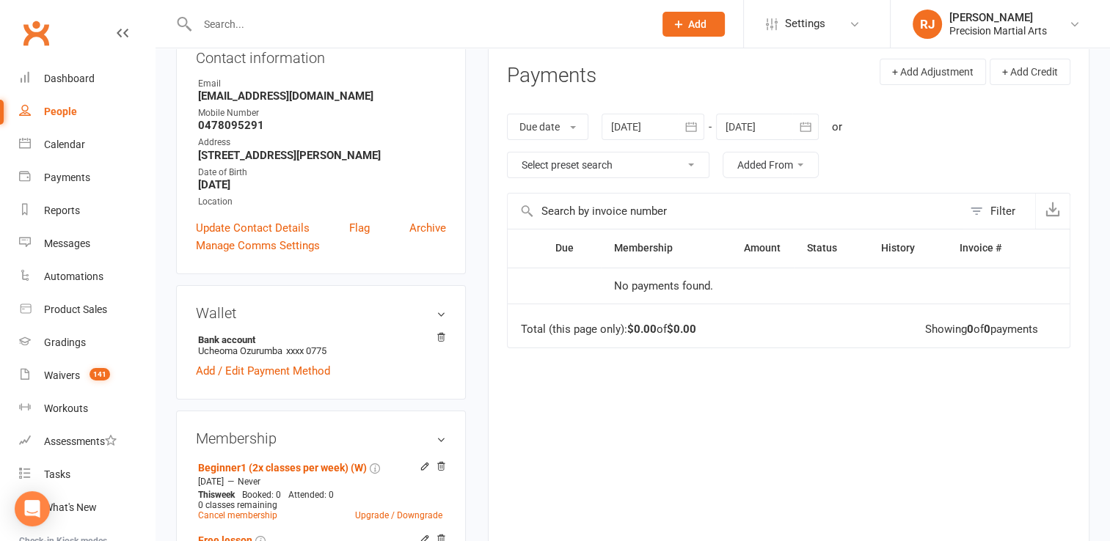
scroll to position [178, 0]
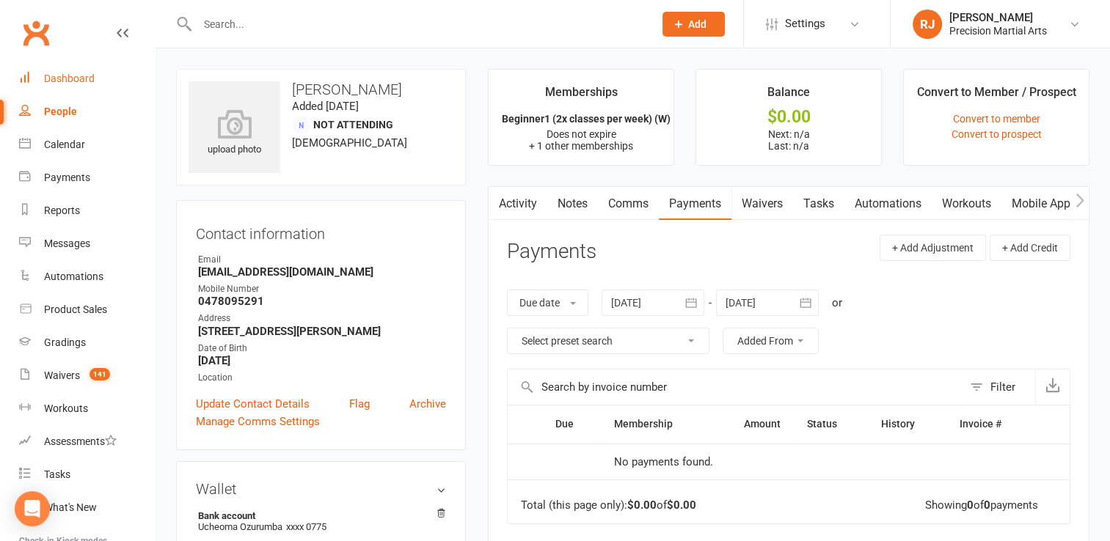
click at [72, 84] on div "Dashboard" at bounding box center [69, 79] width 51 height 12
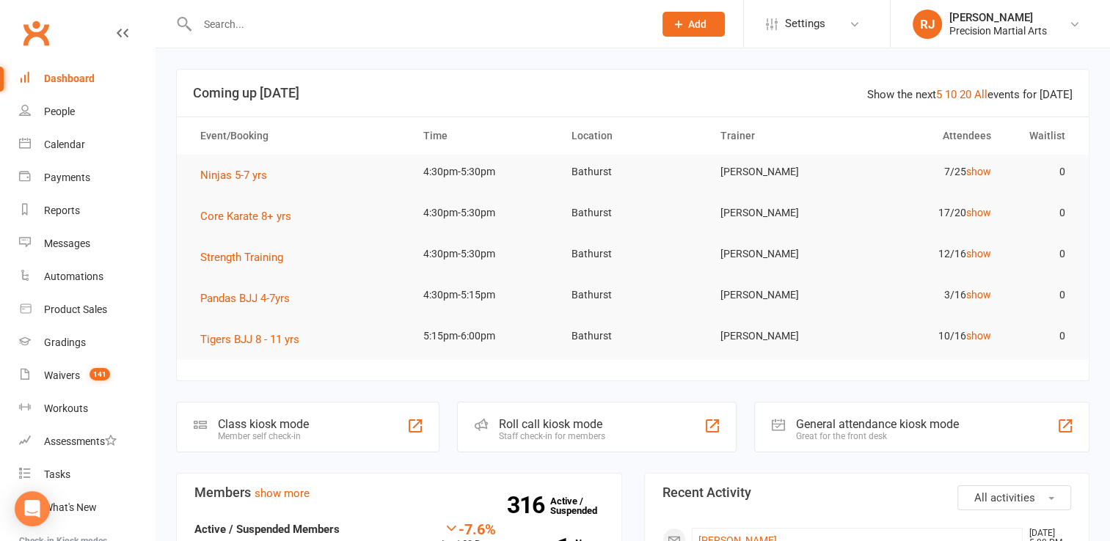
click at [218, 23] on input "text" at bounding box center [418, 24] width 450 height 21
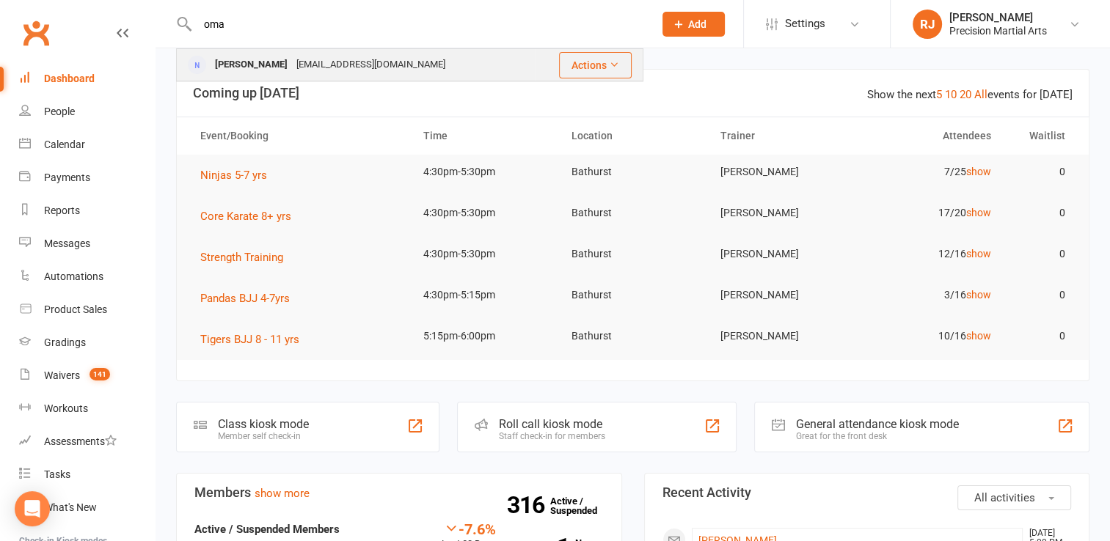
type input "oma"
click at [314, 72] on div "[EMAIL_ADDRESS][DOMAIN_NAME]" at bounding box center [371, 64] width 158 height 21
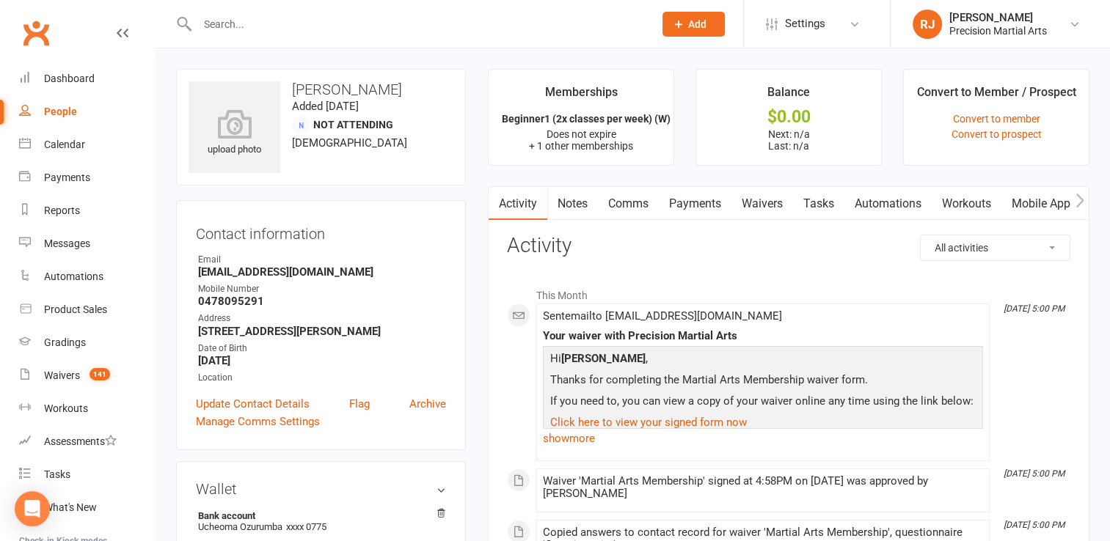
click at [757, 206] on link "Waivers" at bounding box center [762, 204] width 62 height 34
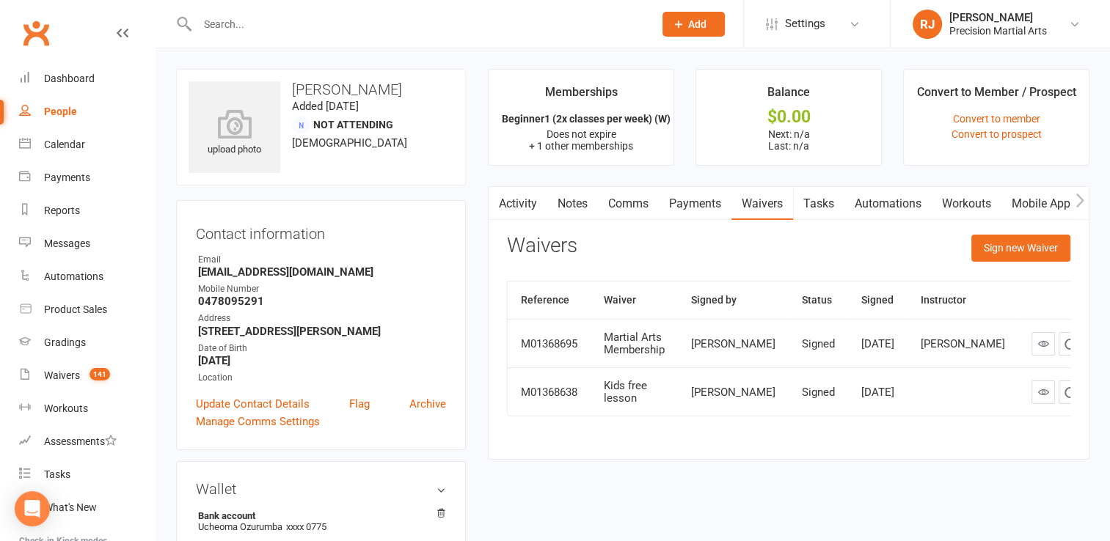
click at [712, 203] on link "Payments" at bounding box center [695, 204] width 73 height 34
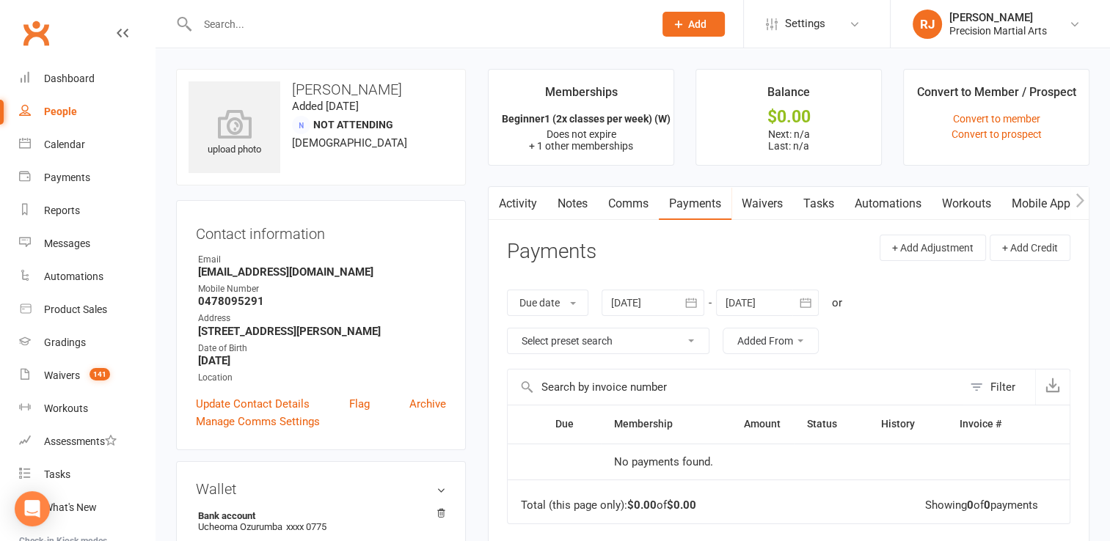
click at [773, 302] on div at bounding box center [767, 303] width 103 height 26
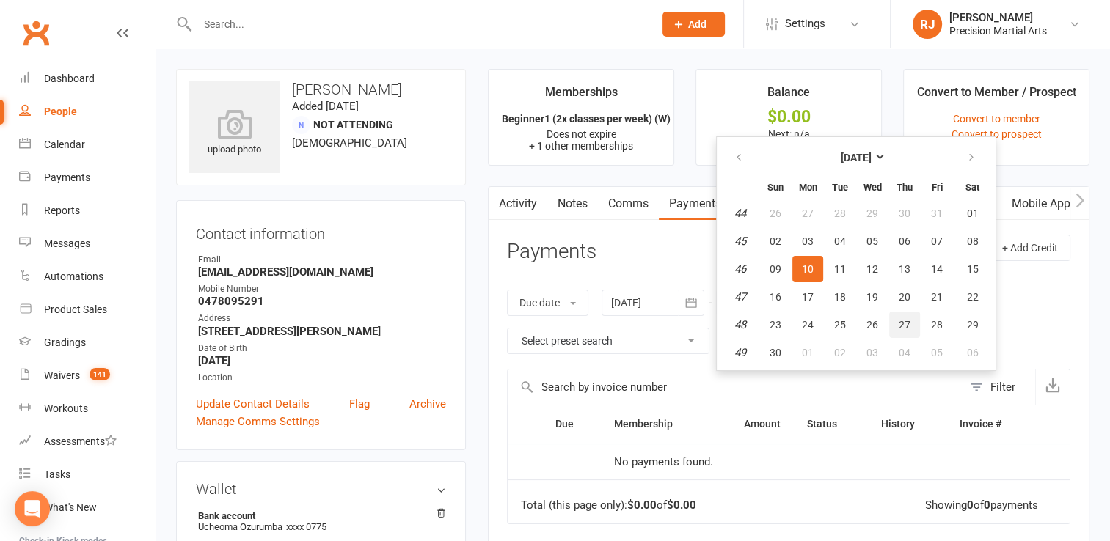
click at [912, 323] on button "27" at bounding box center [904, 325] width 31 height 26
type input "[DATE]"
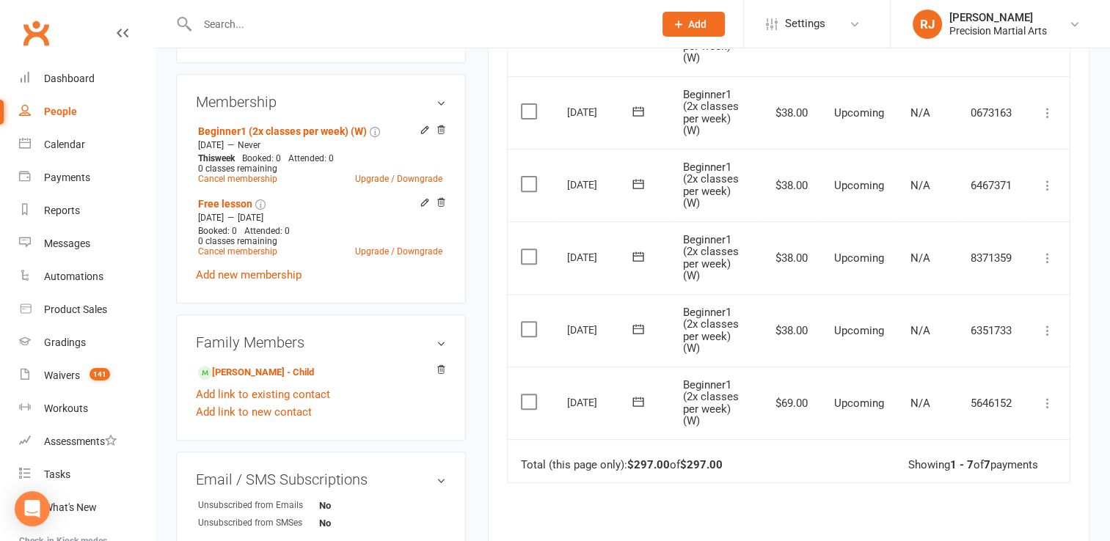
scroll to position [518, 0]
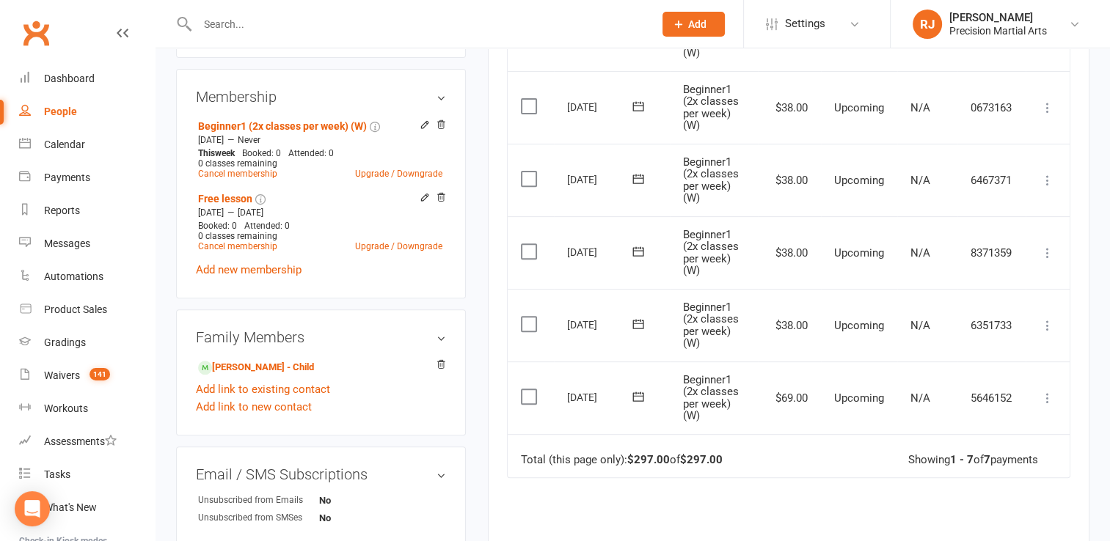
click at [1048, 396] on icon at bounding box center [1047, 398] width 15 height 15
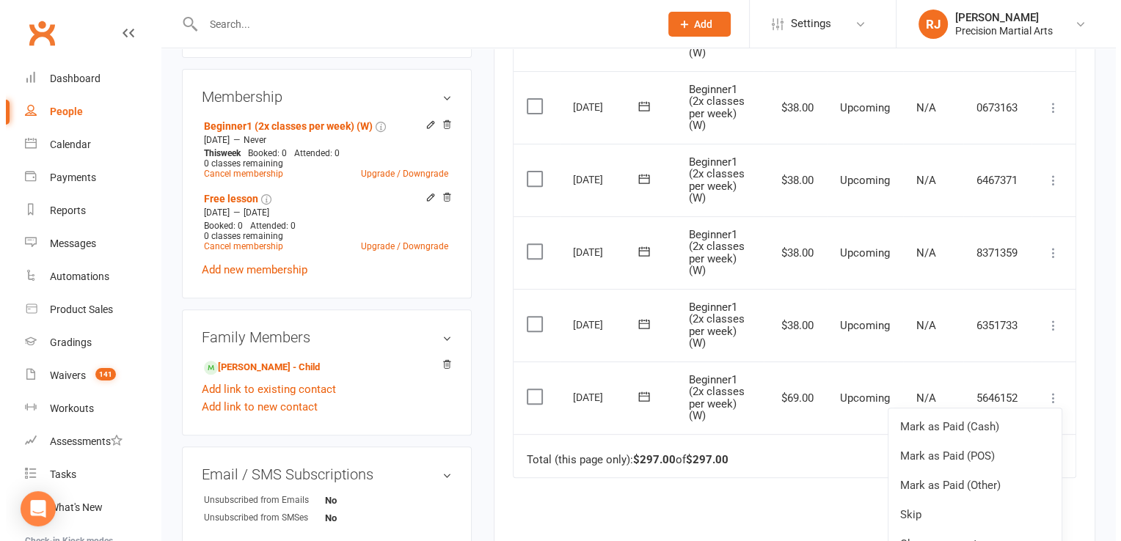
scroll to position [12, 0]
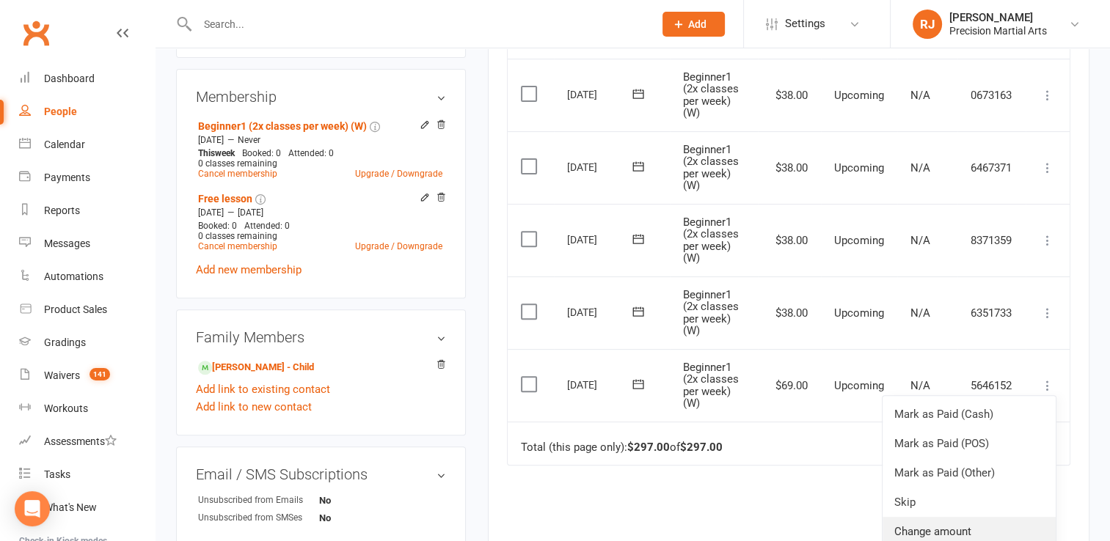
click at [916, 533] on link "Change amount" at bounding box center [969, 531] width 173 height 29
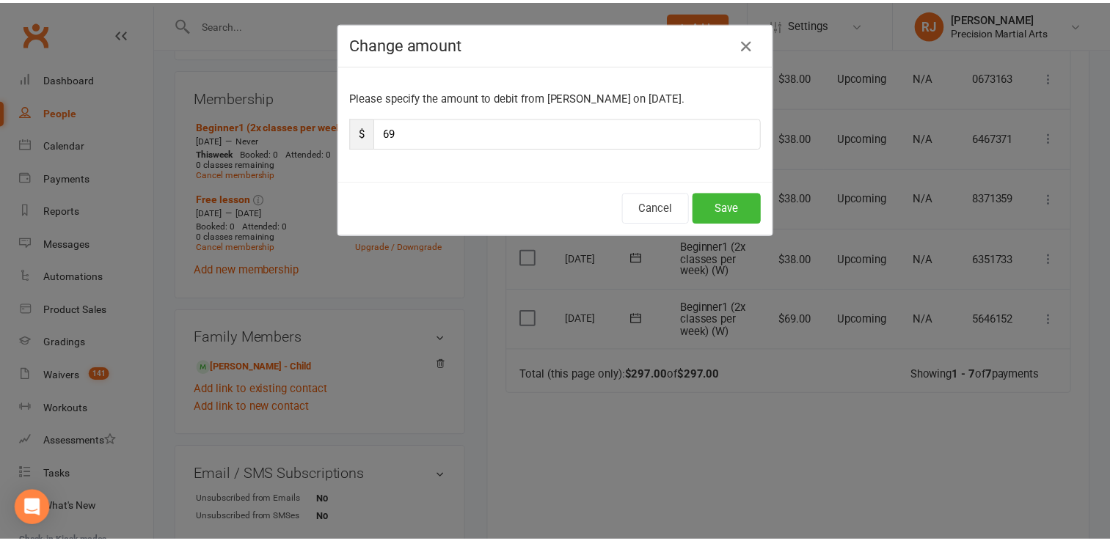
scroll to position [0, 0]
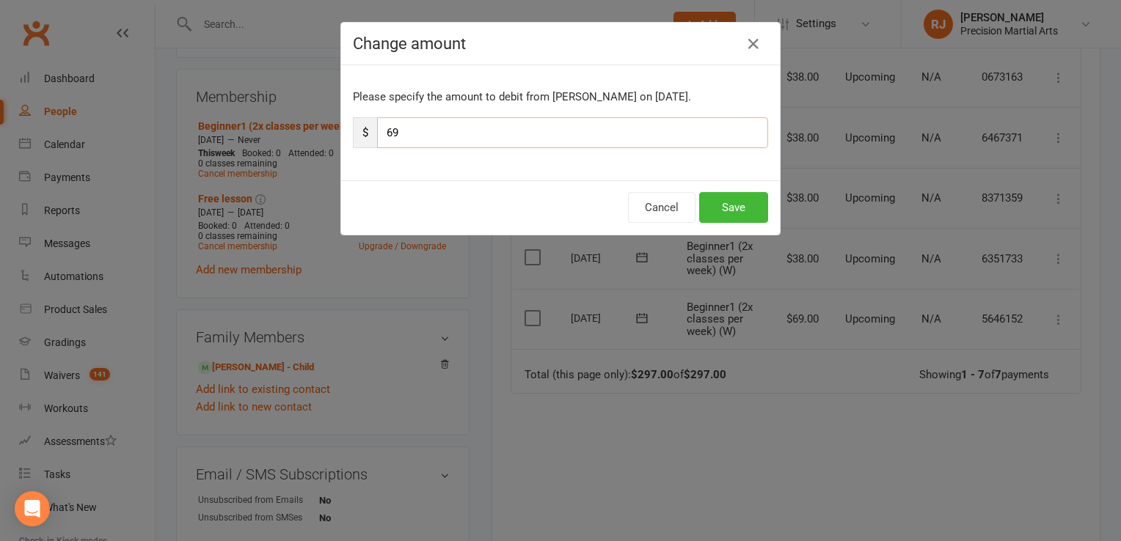
click at [405, 132] on input "69" at bounding box center [572, 132] width 391 height 31
type input "6"
type input "107"
click at [704, 216] on button "Save" at bounding box center [733, 207] width 69 height 31
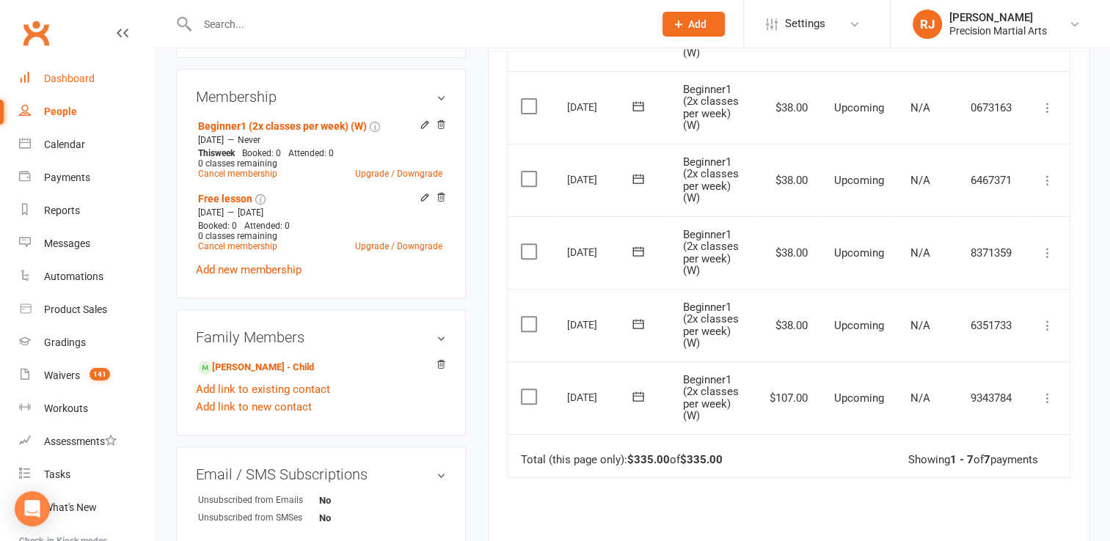
click at [95, 79] on link "Dashboard" at bounding box center [87, 78] width 136 height 33
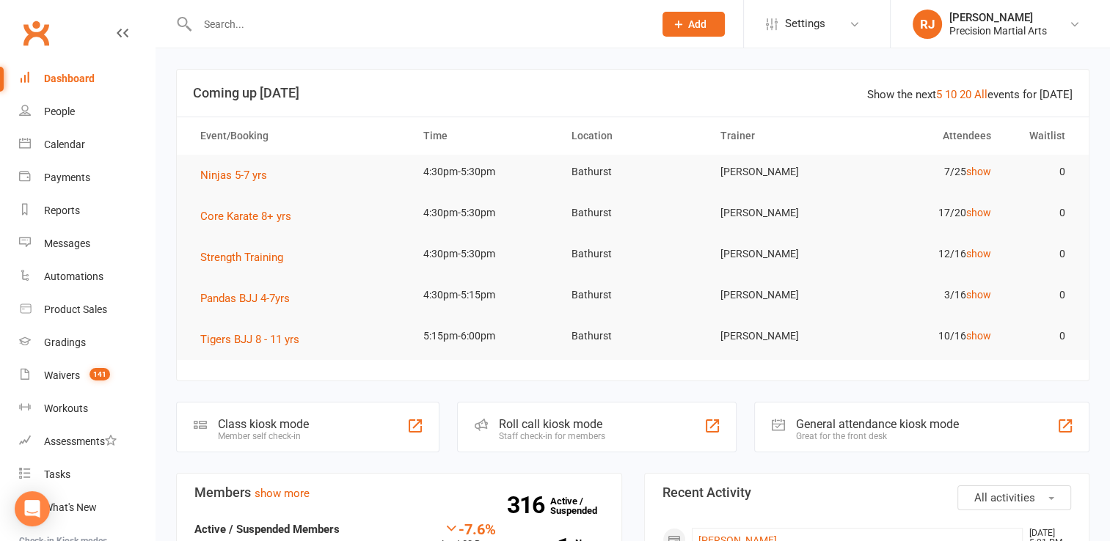
click at [19, 62] on link "Dashboard" at bounding box center [87, 78] width 136 height 33
